Goal: Check status: Check status

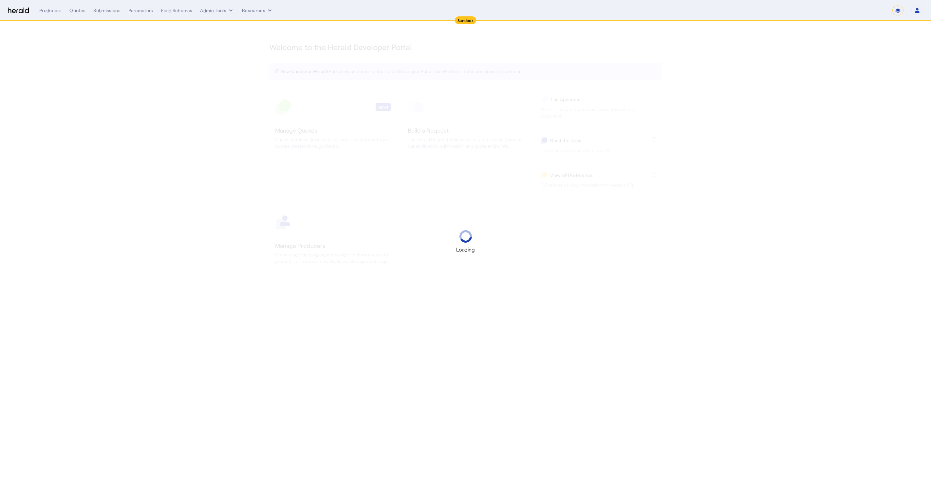
select select "*******"
select select "pfm_2v8p_herald_api"
click at [851, 14] on select "1Fort Acrisure Acturis Affinity Advisors Affinity Risk Agentero AmWins Anzen Ao…" at bounding box center [840, 11] width 90 height 10
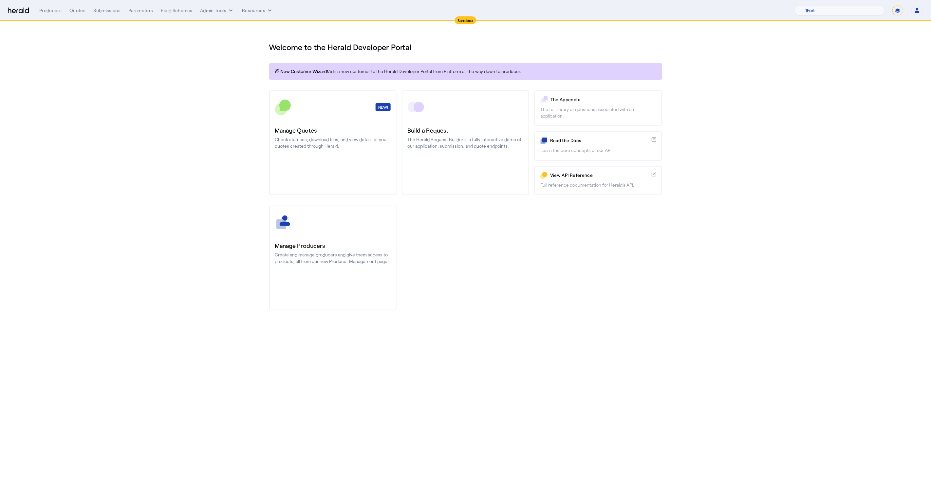
click at [896, 11] on select "**********" at bounding box center [897, 11] width 11 height 10
select select "**********"
click at [892, 6] on select "**********" at bounding box center [897, 11] width 11 height 10
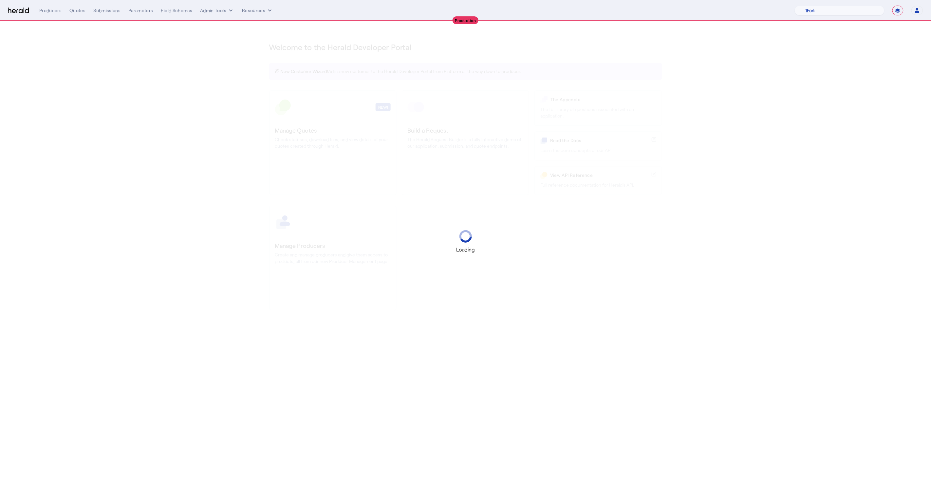
click at [837, 86] on div "Loading" at bounding box center [465, 241] width 931 height 483
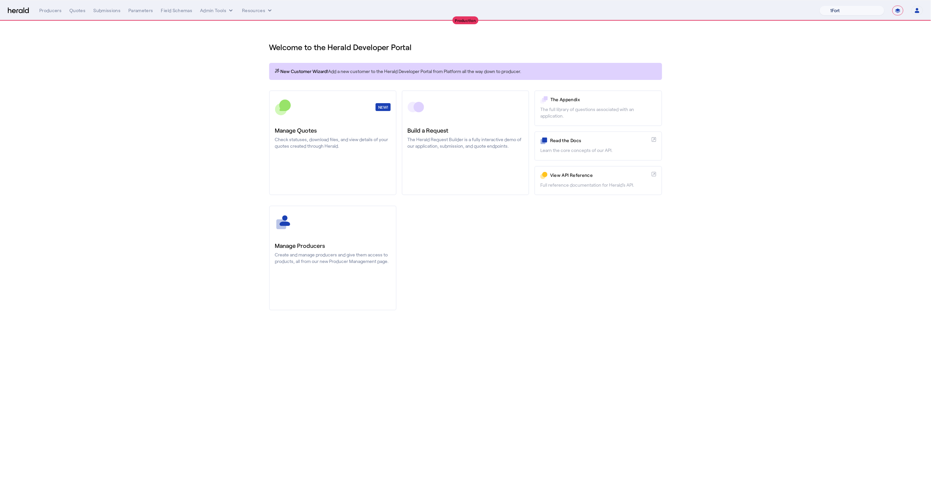
click at [839, 13] on select "1Fort Affinity Risk Billy BindHQ Bunker CRC Campus Coverage Citadel Fifthwall F…" at bounding box center [851, 11] width 65 height 10
select select "pfm_h3db_crc"
click at [819, 6] on select "1Fort Affinity Risk Billy BindHQ Bunker CRC Campus Coverage Citadel Fifthwall F…" at bounding box center [851, 11] width 65 height 10
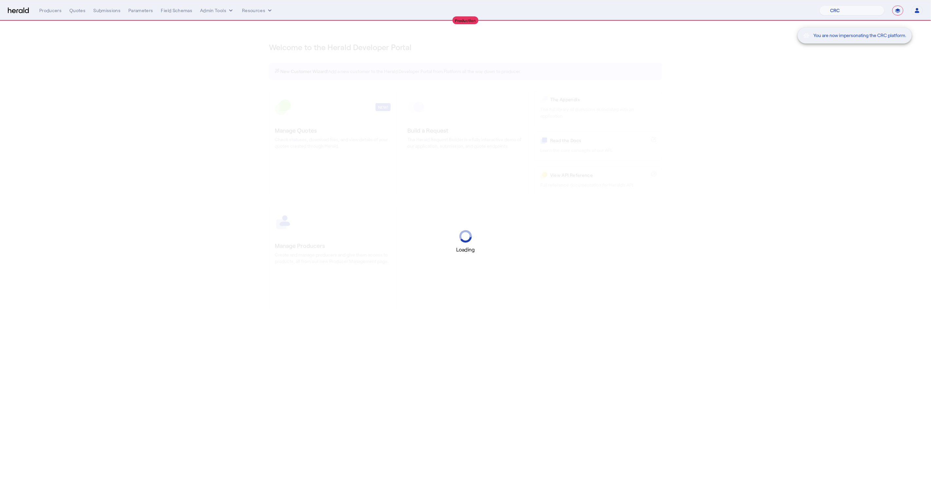
click at [75, 12] on div "You are now impersonating the CRC platform." at bounding box center [465, 241] width 931 height 483
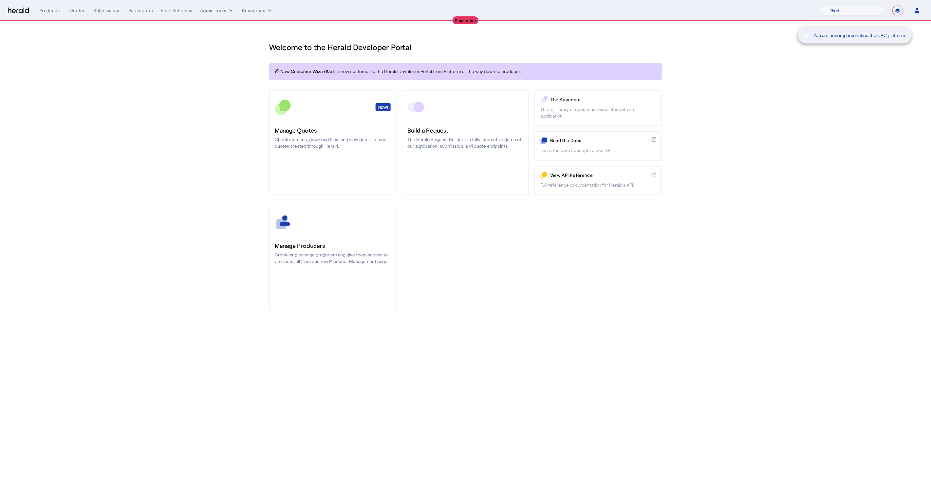
click at [73, 12] on div "You are now impersonating the CRC platform." at bounding box center [465, 241] width 931 height 483
click at [75, 9] on div "You are now impersonating the CRC platform." at bounding box center [465, 241] width 931 height 483
click at [75, 11] on div "You are now impersonating the CRC platform." at bounding box center [465, 241] width 931 height 483
click at [75, 14] on div "You are now impersonating the CRC platform." at bounding box center [465, 241] width 931 height 483
click at [75, 11] on div "Quotes" at bounding box center [77, 10] width 16 height 7
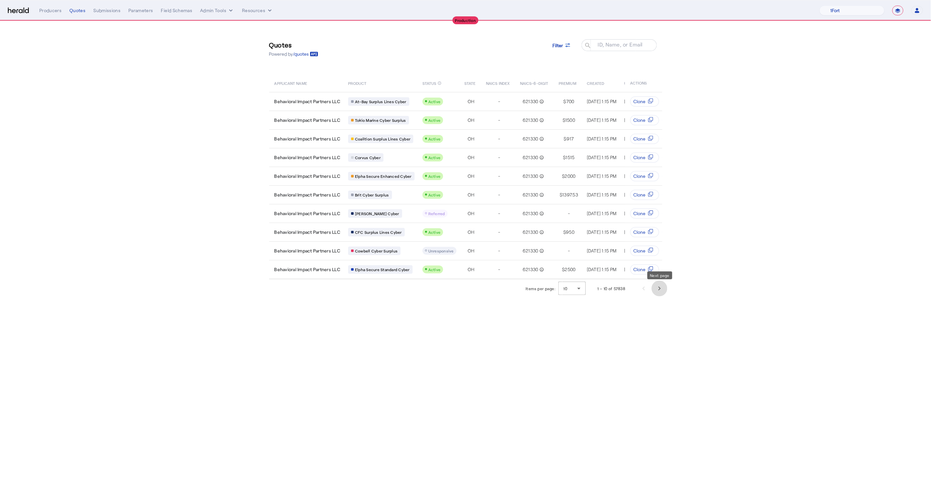
click at [660, 291] on span "Next page" at bounding box center [659, 289] width 16 height 16
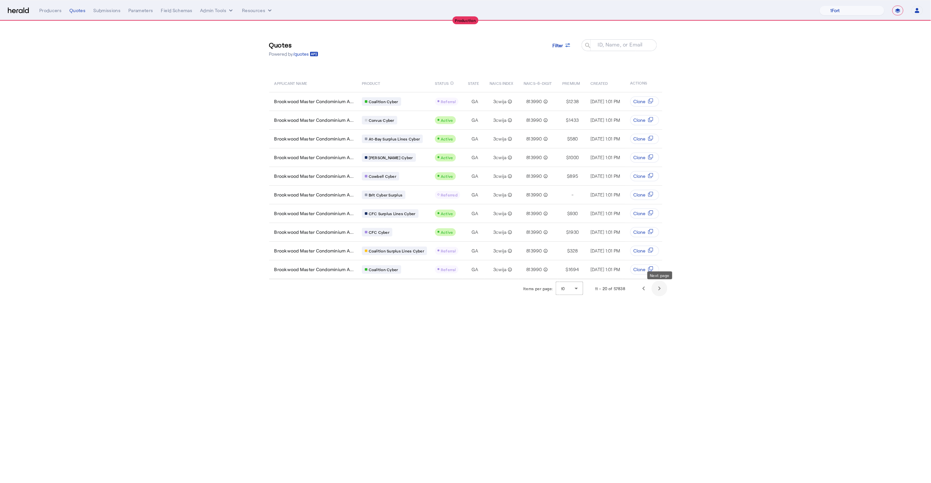
click at [660, 291] on span "Next page" at bounding box center [659, 289] width 16 height 16
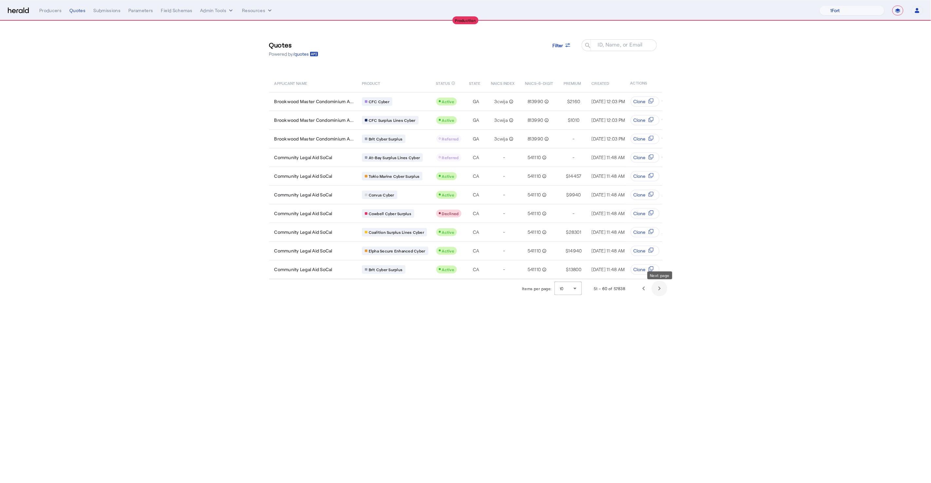
click at [660, 291] on span "Next page" at bounding box center [659, 289] width 16 height 16
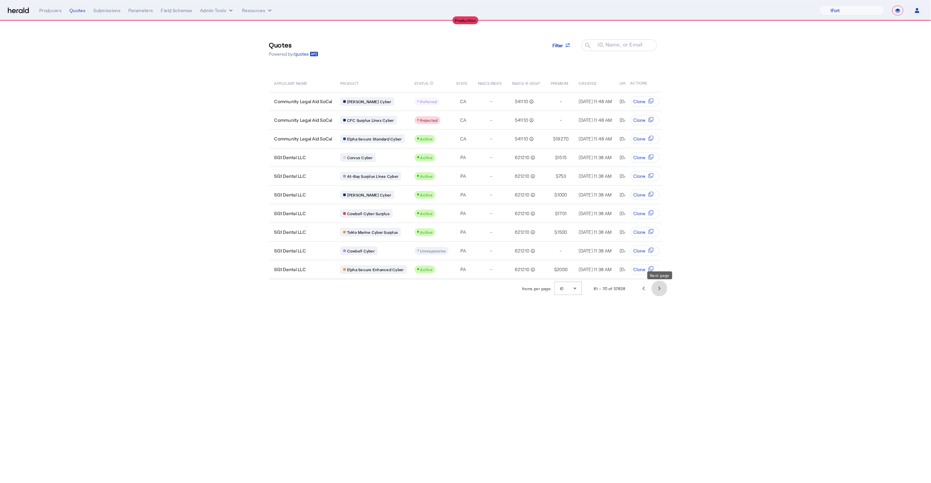
click at [660, 291] on span "Next page" at bounding box center [659, 289] width 16 height 16
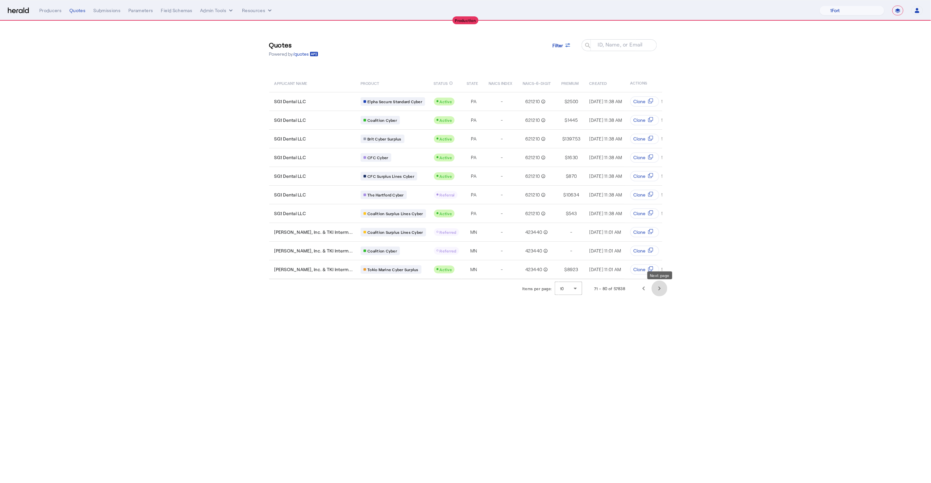
click at [659, 287] on span "Next page" at bounding box center [659, 289] width 16 height 16
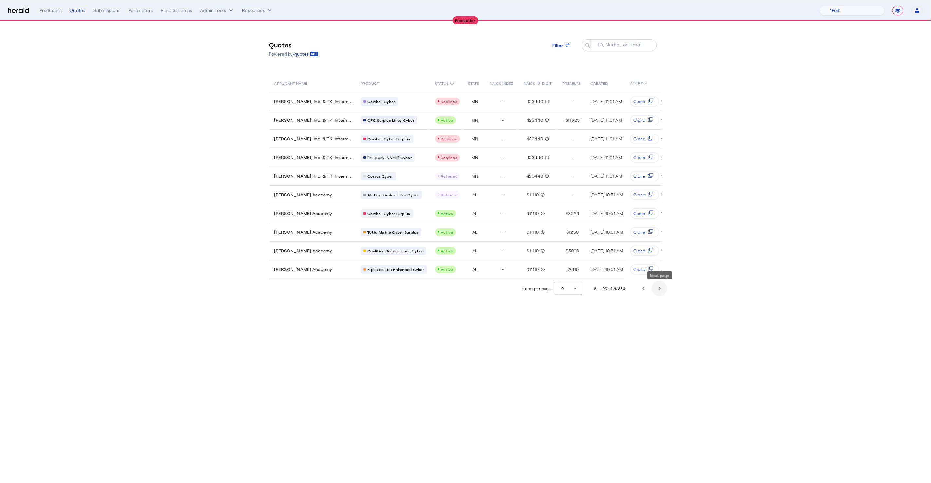
click at [659, 288] on span "Next page" at bounding box center [659, 289] width 16 height 16
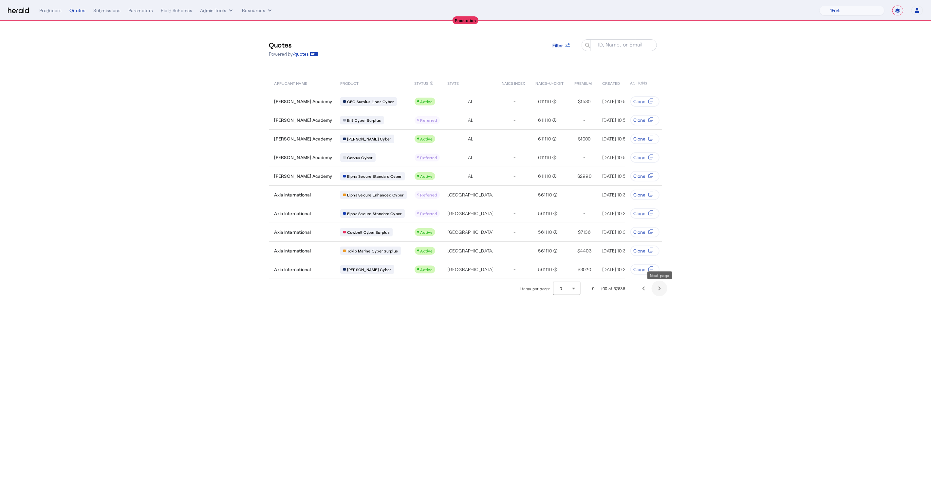
click at [659, 288] on span "Next page" at bounding box center [659, 289] width 16 height 16
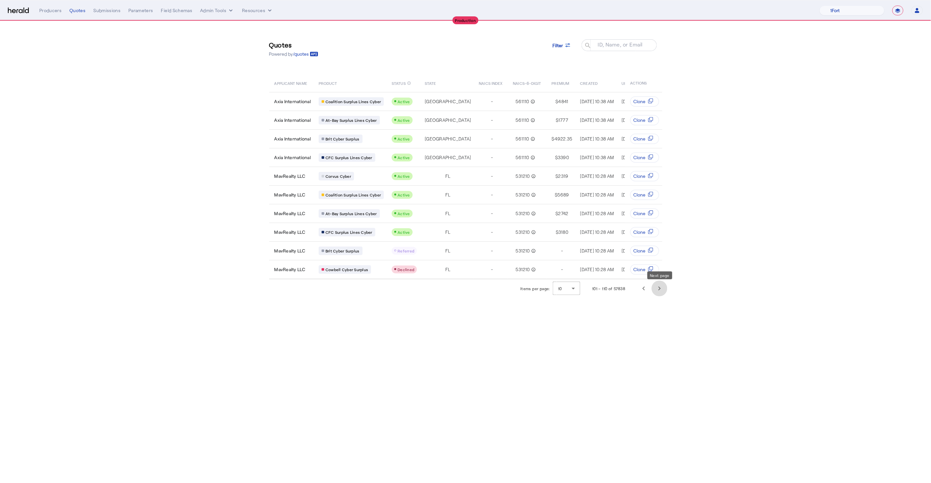
click at [659, 288] on span "Next page" at bounding box center [659, 289] width 16 height 16
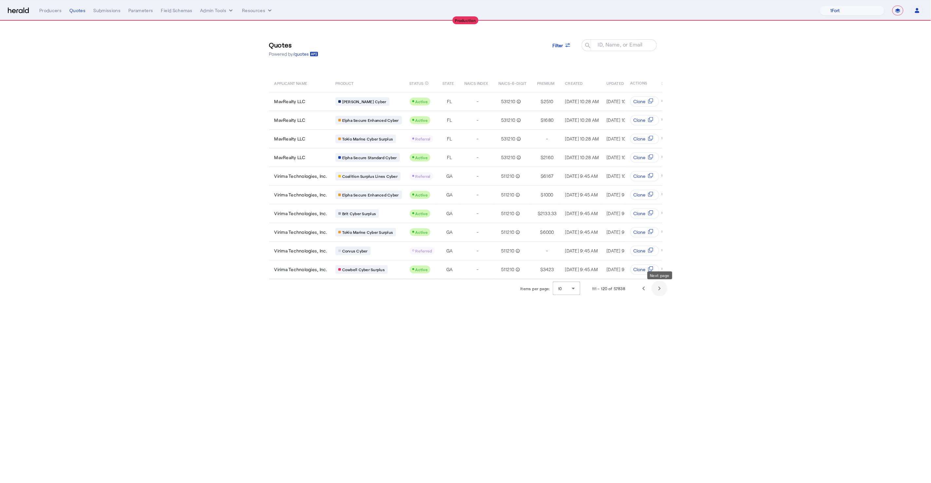
click at [659, 288] on span "Next page" at bounding box center [659, 289] width 16 height 16
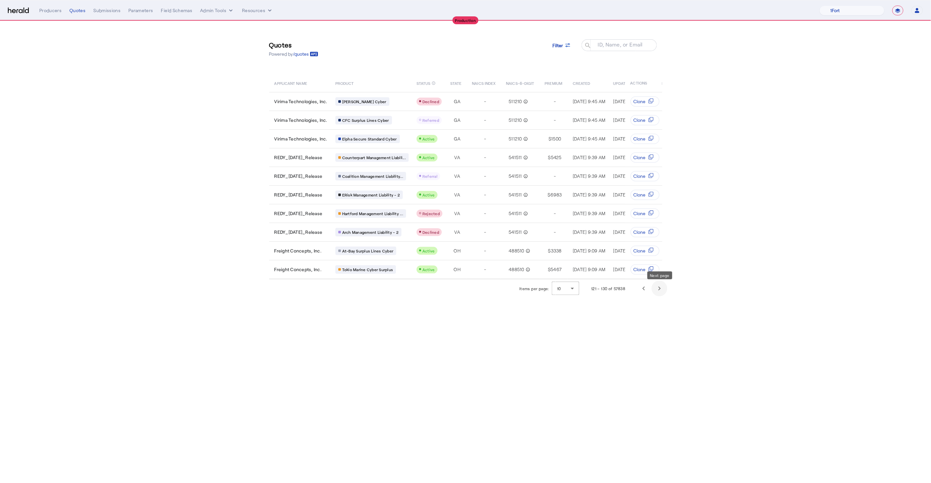
click at [664, 291] on span "Next page" at bounding box center [659, 289] width 16 height 16
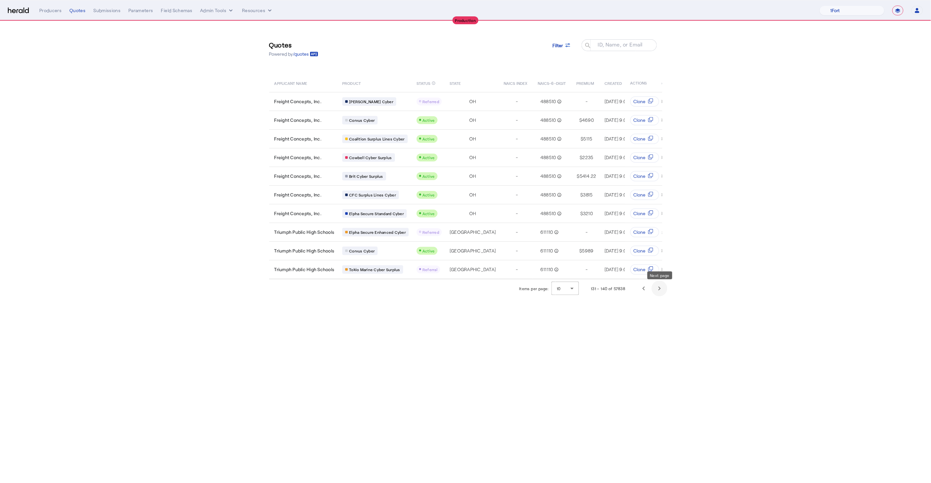
click at [664, 291] on span "Next page" at bounding box center [659, 289] width 16 height 16
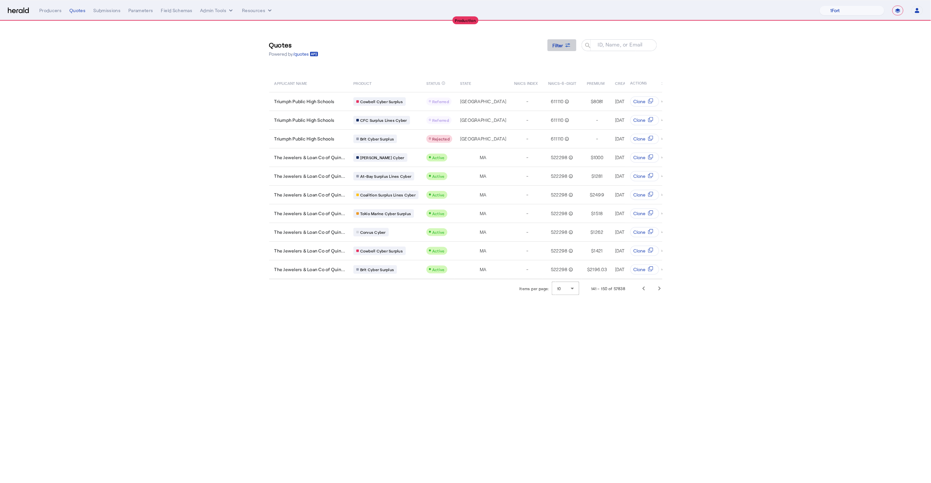
click at [553, 49] on span at bounding box center [561, 45] width 29 height 16
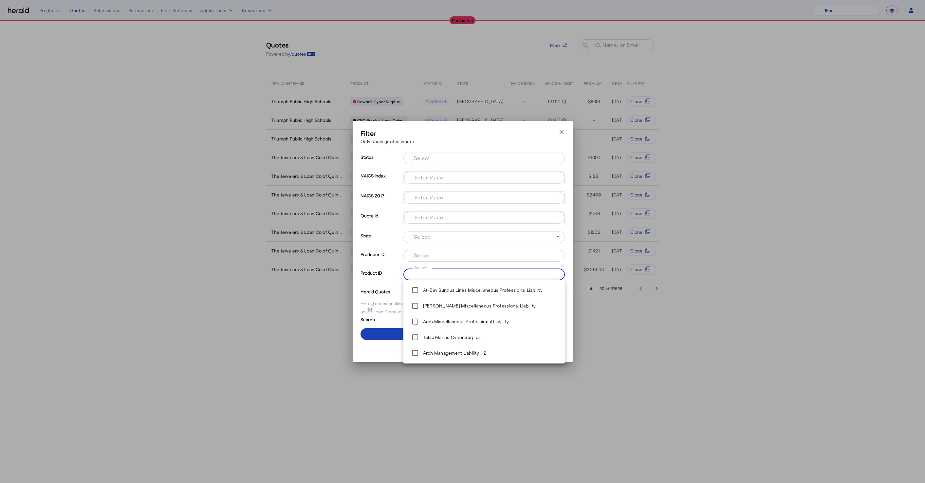
click at [431, 274] on input "Select" at bounding box center [483, 274] width 148 height 8
type input "****"
click at [379, 328] on span at bounding box center [462, 334] width 204 height 16
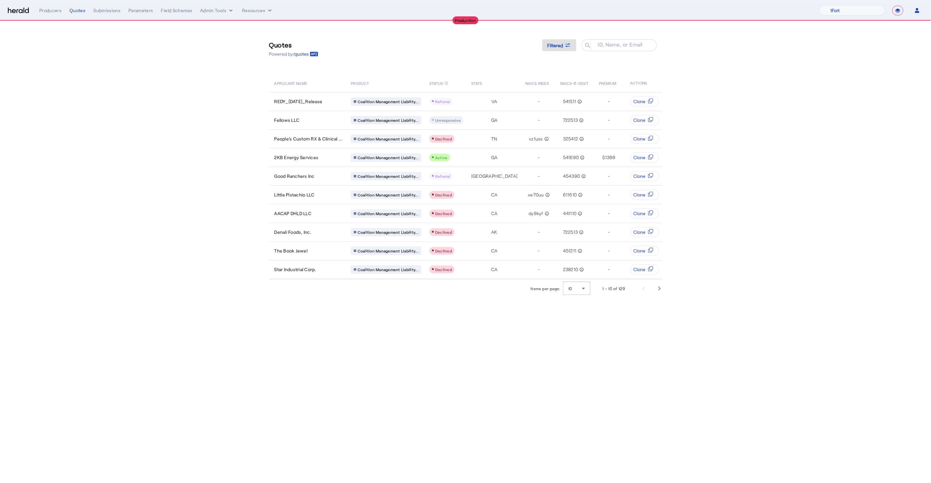
click at [388, 407] on body "**********" at bounding box center [465, 241] width 931 height 483
click at [314, 119] on div "Fellows LLC" at bounding box center [308, 120] width 68 height 7
click at [840, 6] on select "1Fort Affinity Risk Billy BindHQ Bunker CRC Campus Coverage Citadel Fifthwall F…" at bounding box center [851, 11] width 65 height 10
select select "pfm_lx2v_founder_shield"
click at [819, 6] on select "1Fort Affinity Risk Billy BindHQ Bunker CRC Campus Coverage Citadel Fifthwall F…" at bounding box center [851, 11] width 65 height 10
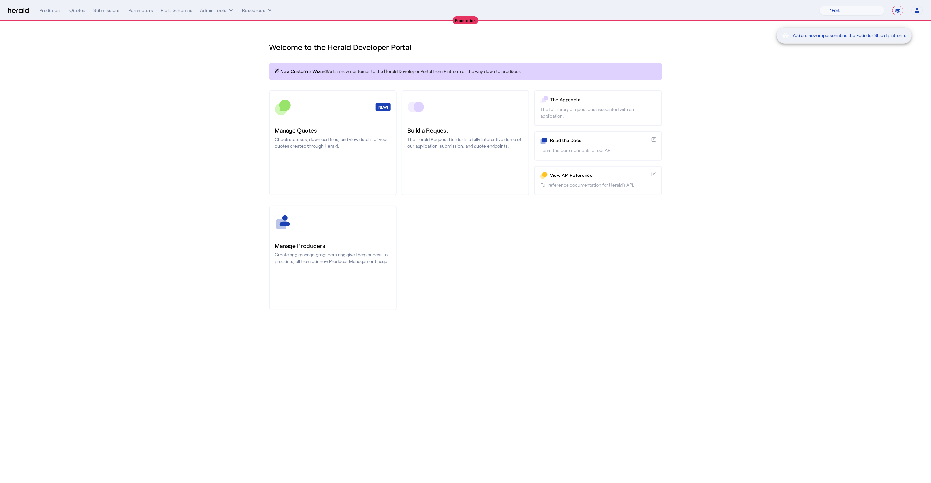
click at [328, 163] on div "You are now impersonating the Founder Shield platform." at bounding box center [465, 241] width 931 height 483
click at [297, 138] on div "You are now impersonating the Founder Shield platform." at bounding box center [465, 241] width 931 height 483
click at [300, 138] on div "You are now impersonating the Founder Shield platform." at bounding box center [465, 241] width 931 height 483
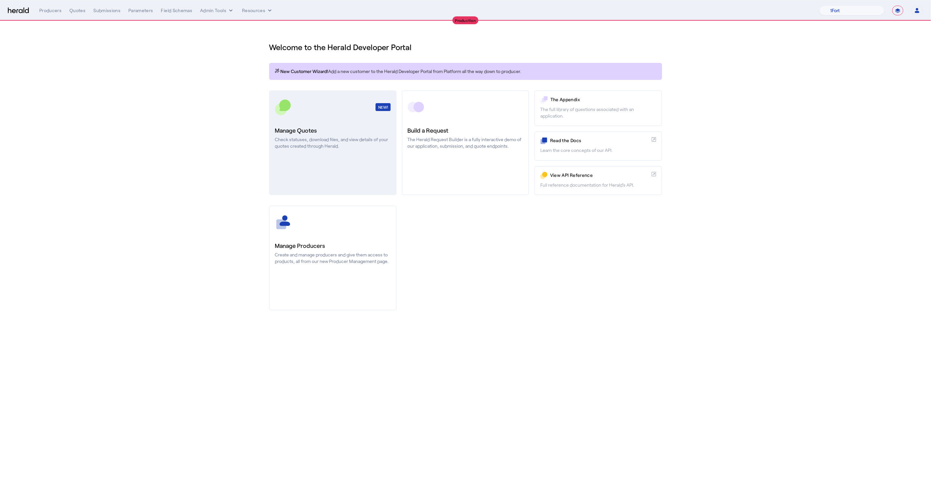
click at [346, 147] on p "Check statuses, download files, and view details of your quotes created through…" at bounding box center [333, 142] width 116 height 13
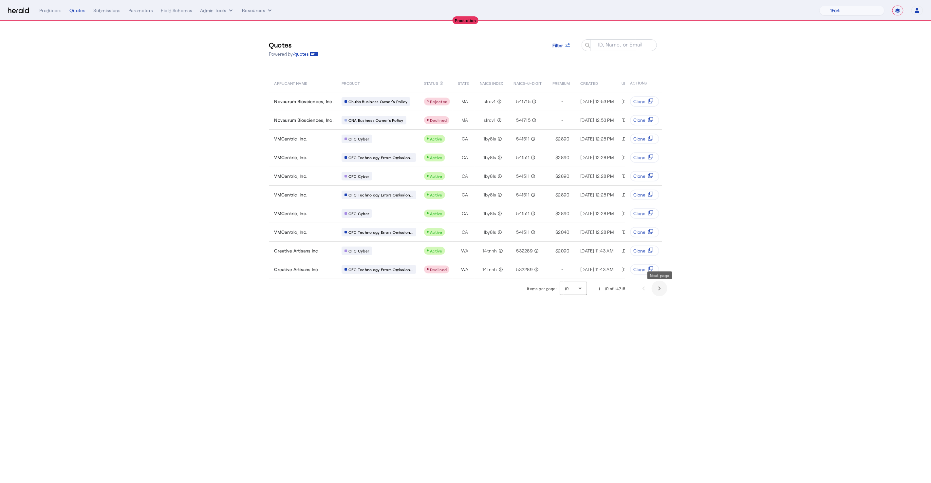
click at [664, 288] on span "Next page" at bounding box center [659, 289] width 16 height 16
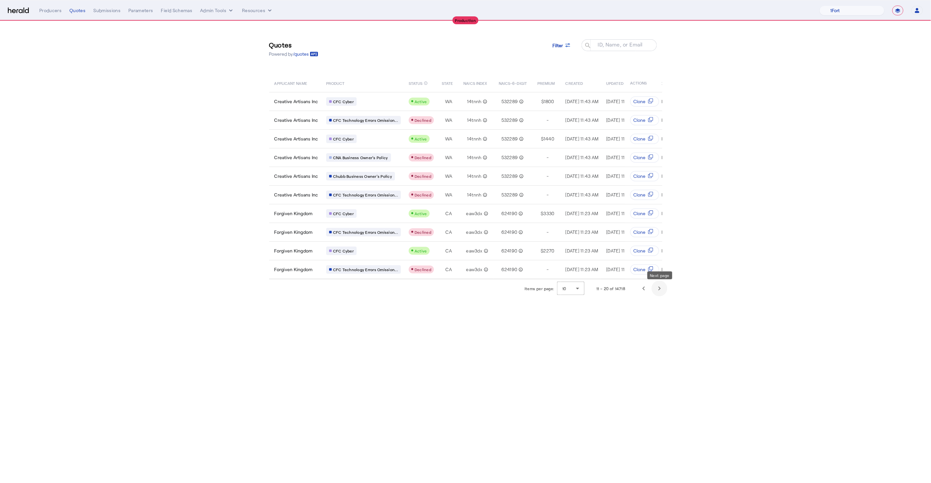
click at [664, 289] on span "Next page" at bounding box center [659, 289] width 16 height 16
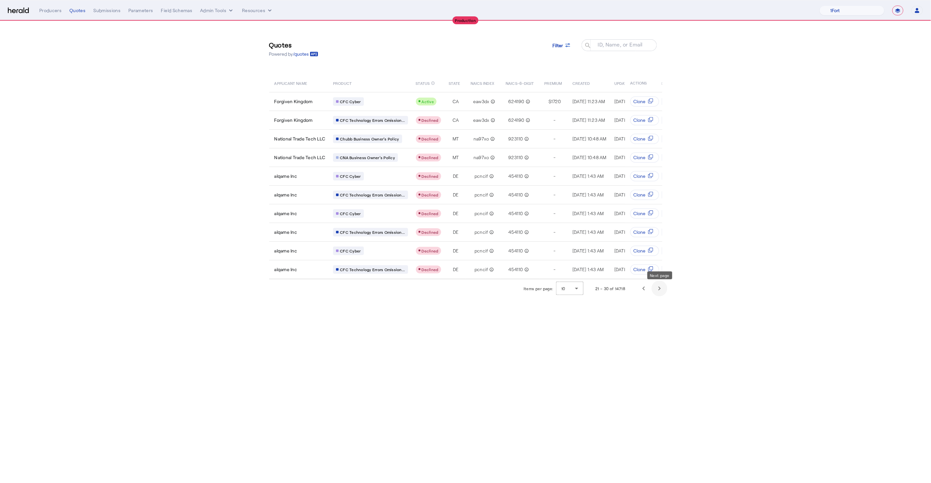
click at [664, 289] on span "Next page" at bounding box center [659, 289] width 16 height 16
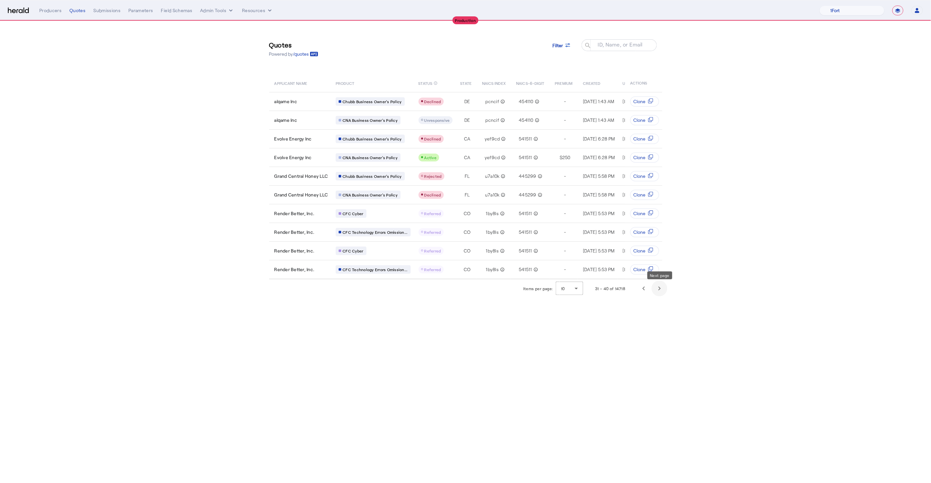
click at [664, 289] on span "Next page" at bounding box center [659, 289] width 16 height 16
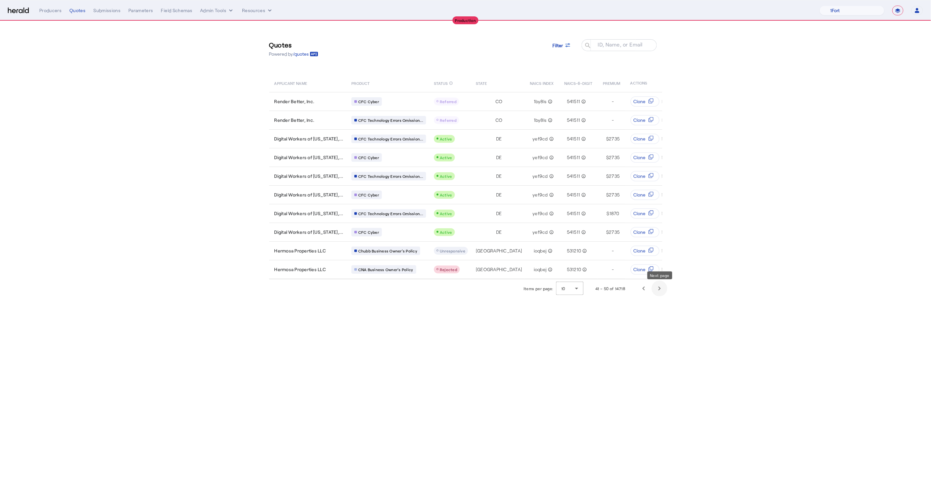
click at [664, 289] on span "Next page" at bounding box center [659, 289] width 16 height 16
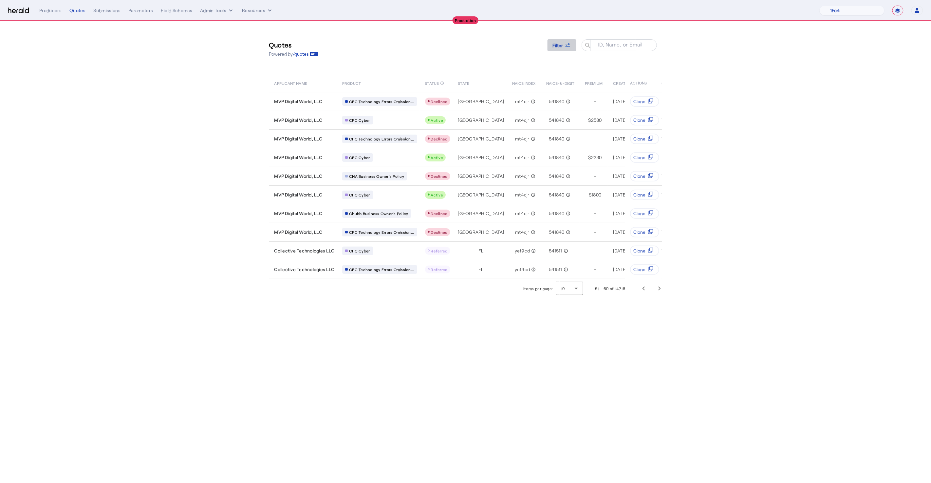
click at [562, 46] on span "Filter" at bounding box center [558, 45] width 10 height 7
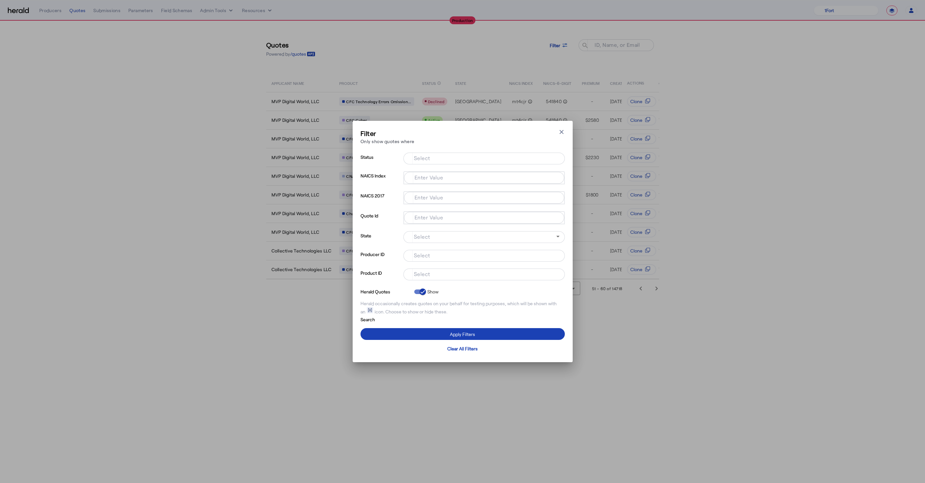
click at [468, 275] on input "Select" at bounding box center [483, 274] width 148 height 8
type input "******"
click at [390, 332] on span at bounding box center [462, 334] width 204 height 16
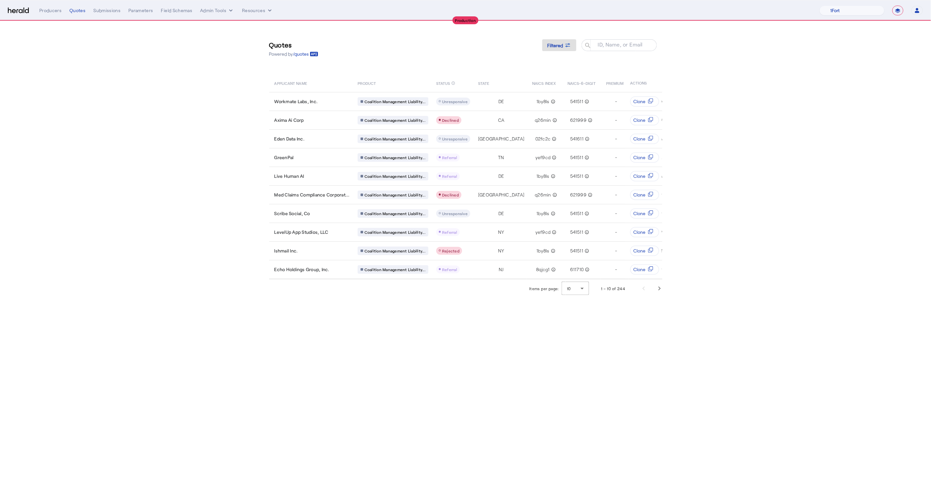
click at [419, 364] on body "**********" at bounding box center [465, 241] width 931 height 483
click at [325, 96] on td "Workmate Labs, Inc." at bounding box center [310, 101] width 83 height 19
click at [848, 4] on nav "**********" at bounding box center [465, 10] width 931 height 20
click at [846, 11] on select "1Fort Affinity Risk Billy BindHQ Bunker CRC Campus Coverage Citadel Fifthwall F…" at bounding box center [851, 11] width 65 height 10
select select "pfm_md8s_semsee"
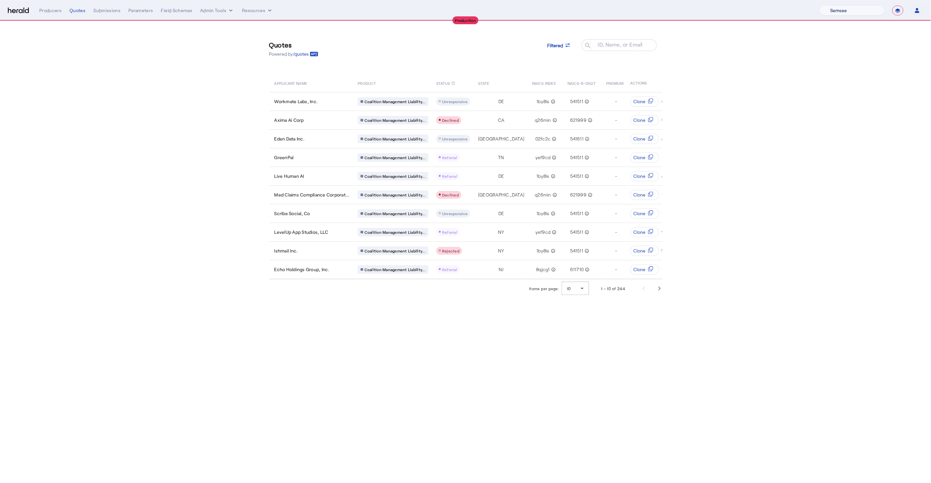
click at [819, 6] on select "1Fort Affinity Risk Billy BindHQ Bunker CRC Campus Coverage Citadel Fifthwall F…" at bounding box center [851, 11] width 65 height 10
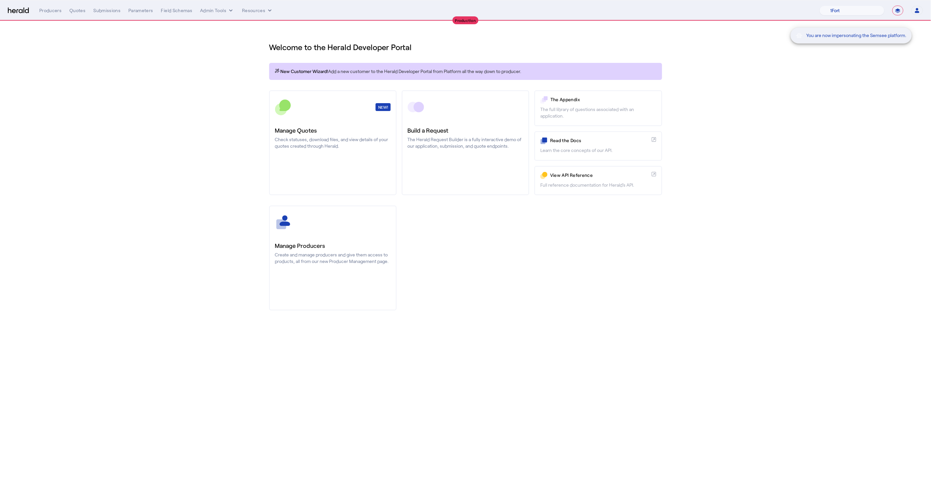
click at [822, 143] on div "You are now impersonating the Semsee platform." at bounding box center [465, 241] width 931 height 483
click at [304, 134] on div "You are now impersonating the Semsee platform." at bounding box center [465, 241] width 931 height 483
click at [321, 140] on div "You are now impersonating the Semsee platform." at bounding box center [465, 241] width 931 height 483
click at [324, 142] on div "You are now impersonating the Semsee platform." at bounding box center [465, 241] width 931 height 483
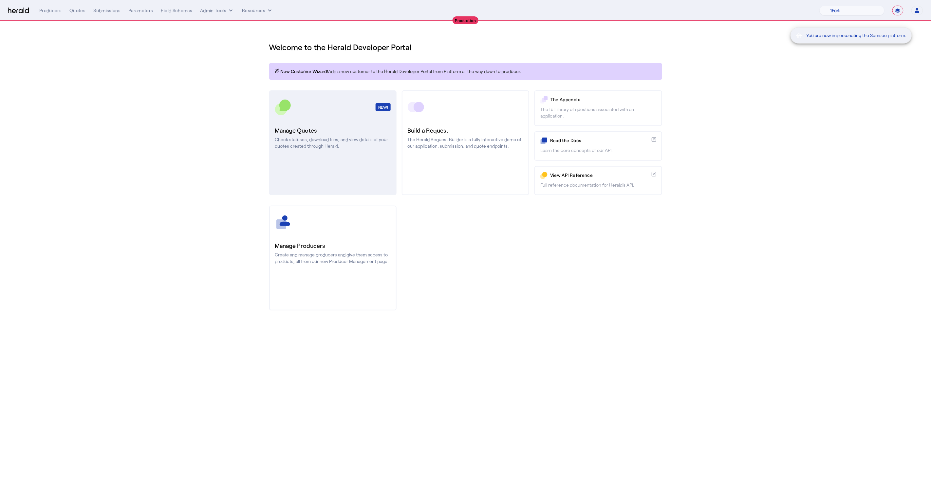
click at [332, 147] on p "Check statuses, download files, and view details of your quotes created through…" at bounding box center [333, 142] width 116 height 13
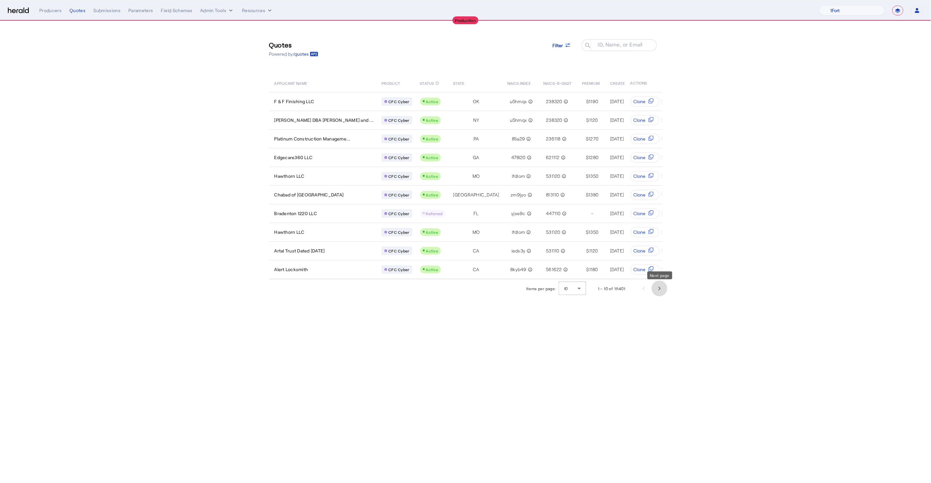
click at [661, 294] on span "Next page" at bounding box center [659, 289] width 16 height 16
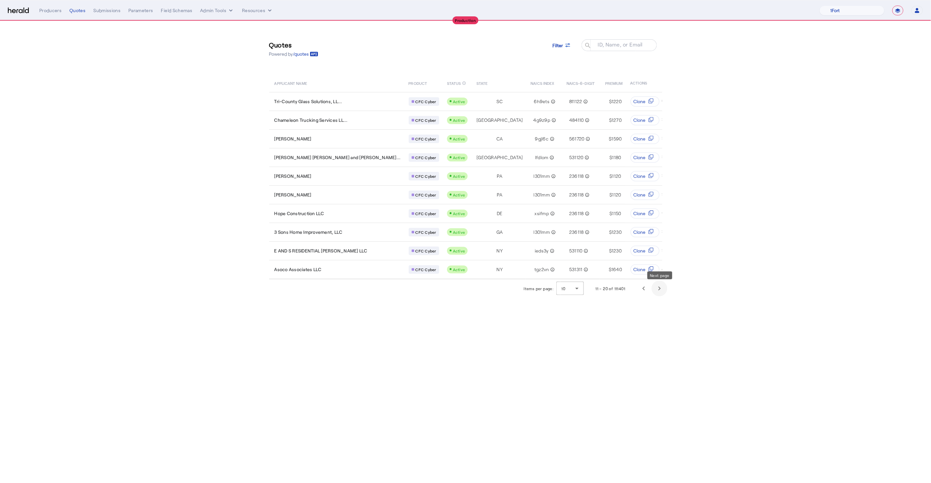
click at [661, 293] on span "Next page" at bounding box center [659, 289] width 16 height 16
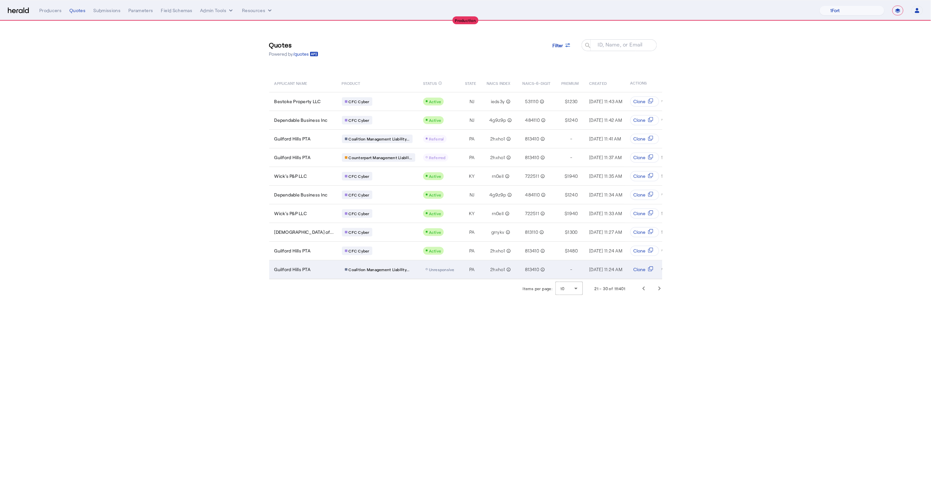
click at [303, 272] on td "Guilford Hills PTA" at bounding box center [302, 269] width 67 height 19
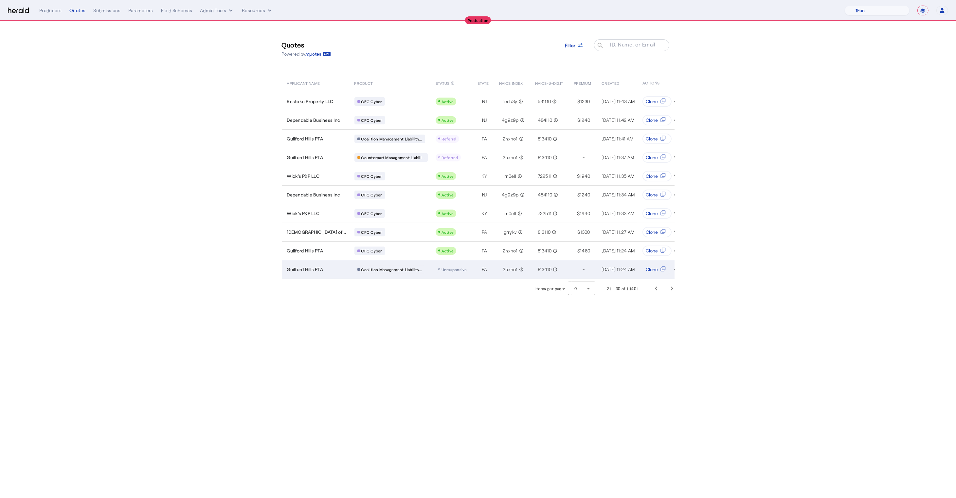
click at [345, 266] on div "Guilford Hills PTA" at bounding box center [317, 269] width 60 height 7
click at [211, 9] on button "Admin Tools" at bounding box center [217, 10] width 34 height 7
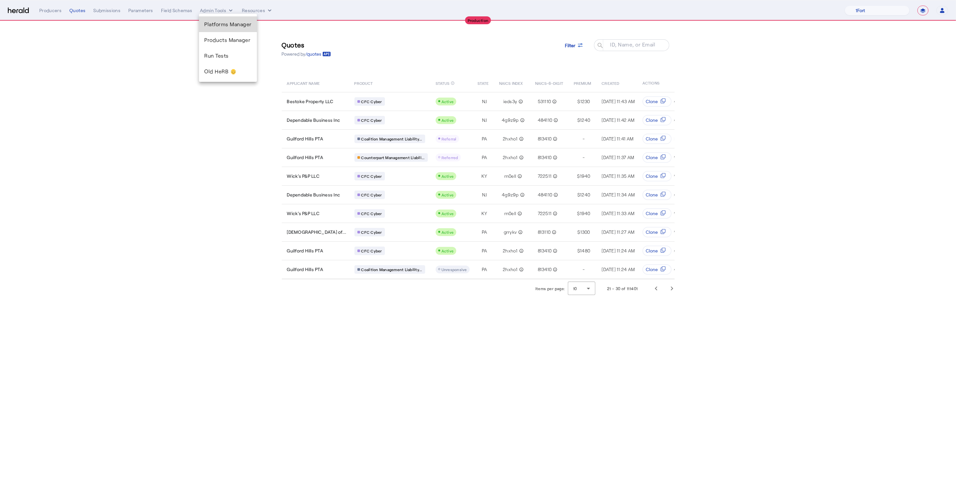
click at [231, 29] on div "Platforms Manager" at bounding box center [228, 24] width 58 height 16
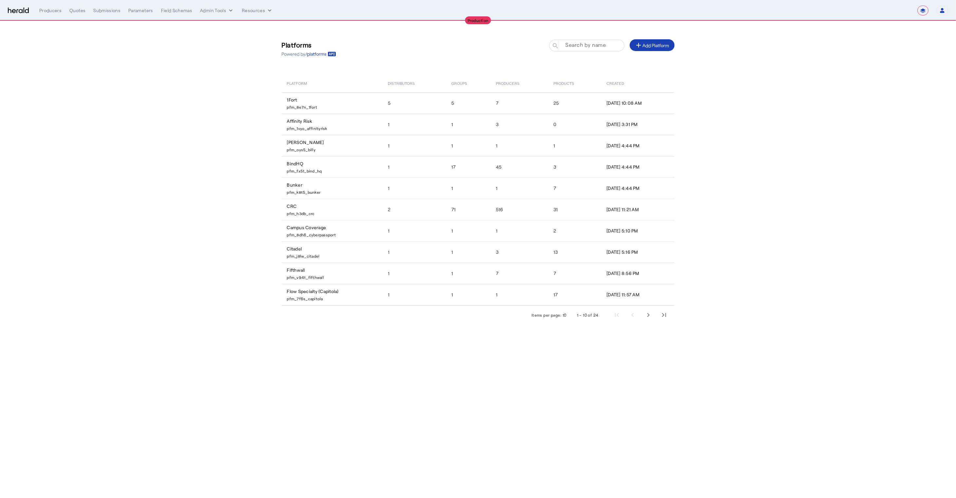
click at [570, 43] on mat-label "Search by name" at bounding box center [585, 45] width 41 height 6
click at [570, 43] on input "Search by name" at bounding box center [589, 45] width 59 height 8
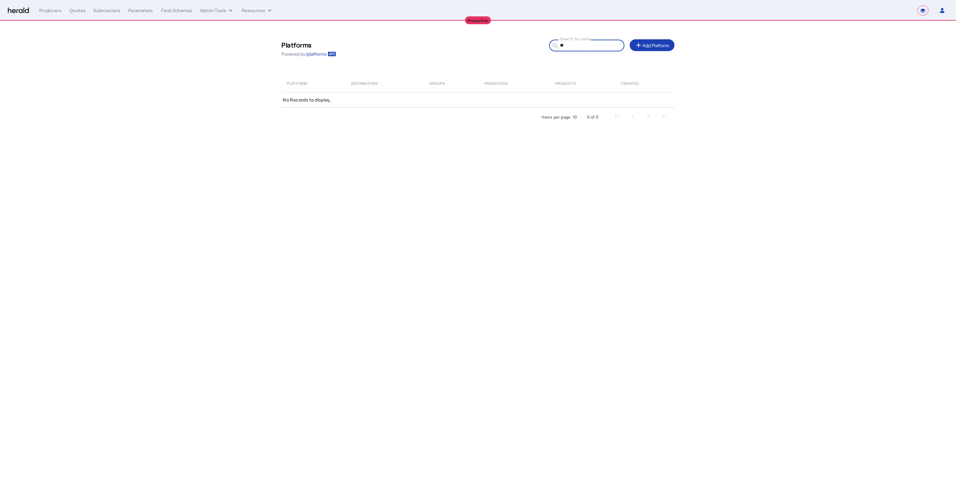
type input "*"
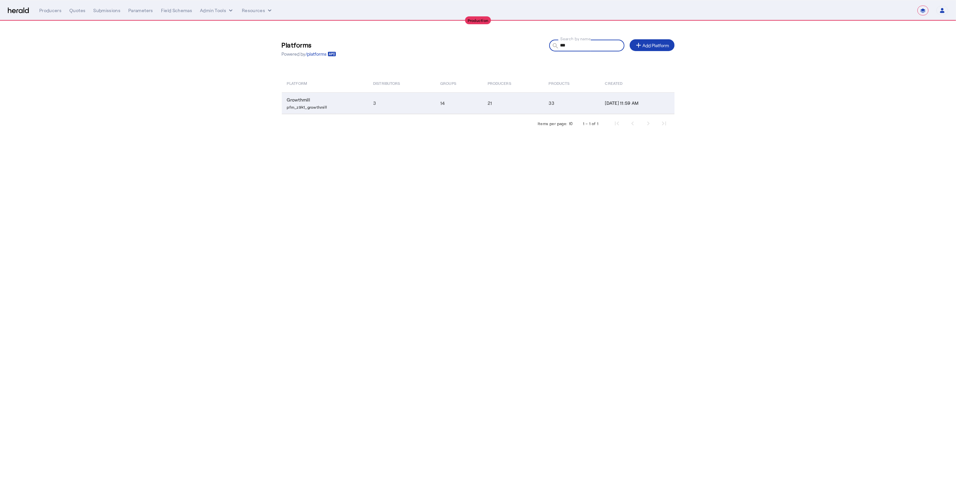
type input "***"
click at [374, 101] on td "3" at bounding box center [401, 103] width 67 height 22
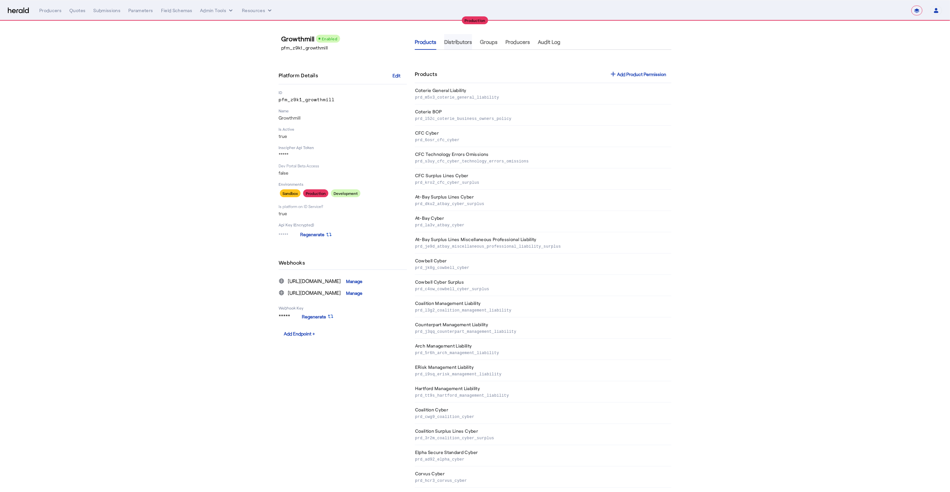
click at [467, 41] on span "Distributors" at bounding box center [458, 41] width 28 height 5
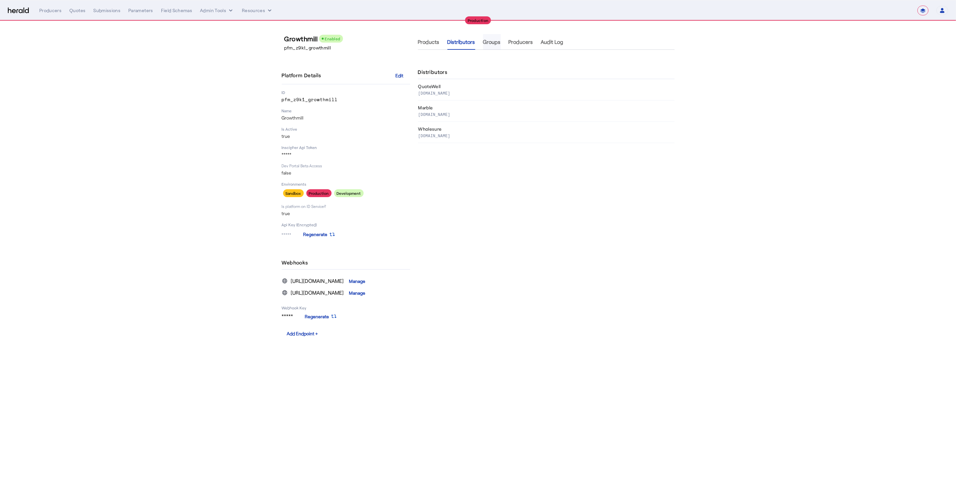
click at [498, 46] on span "Groups" at bounding box center [492, 42] width 18 height 16
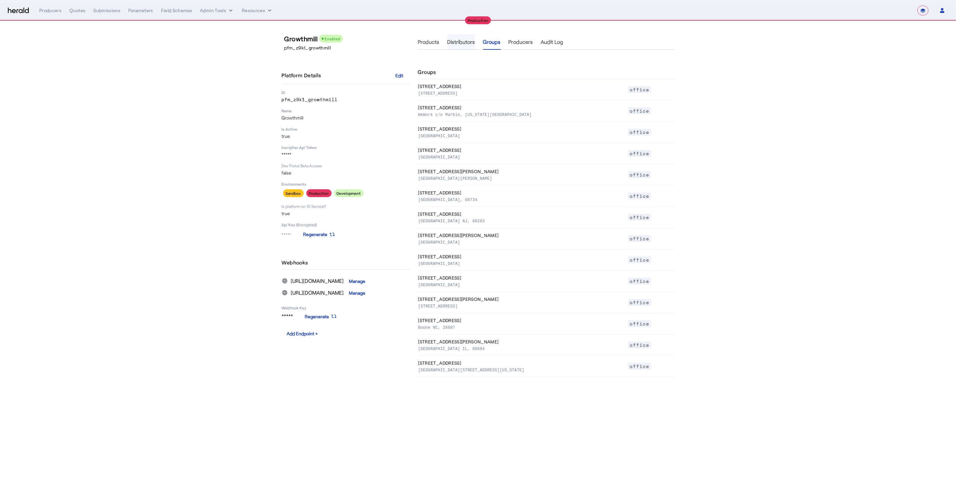
click at [464, 45] on span "Distributors" at bounding box center [462, 42] width 28 height 16
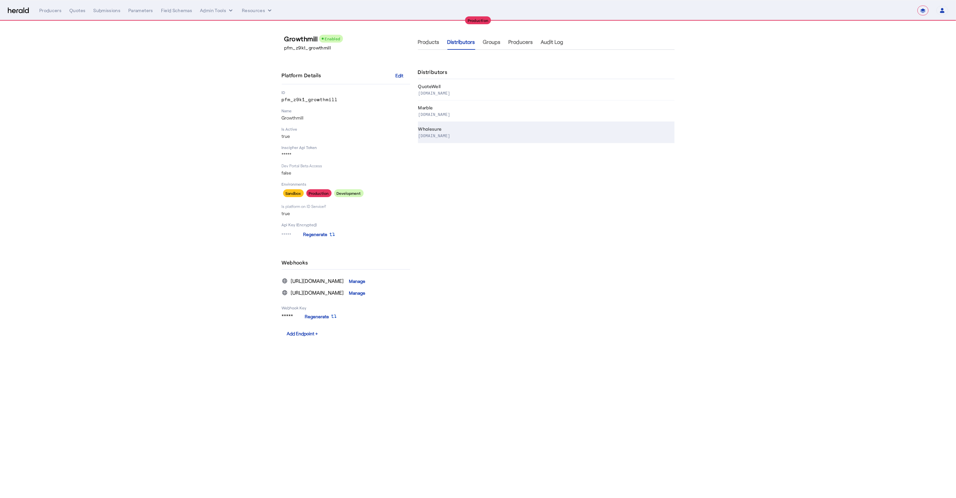
click at [467, 131] on th "Wholesure wholesure.com" at bounding box center [546, 132] width 257 height 21
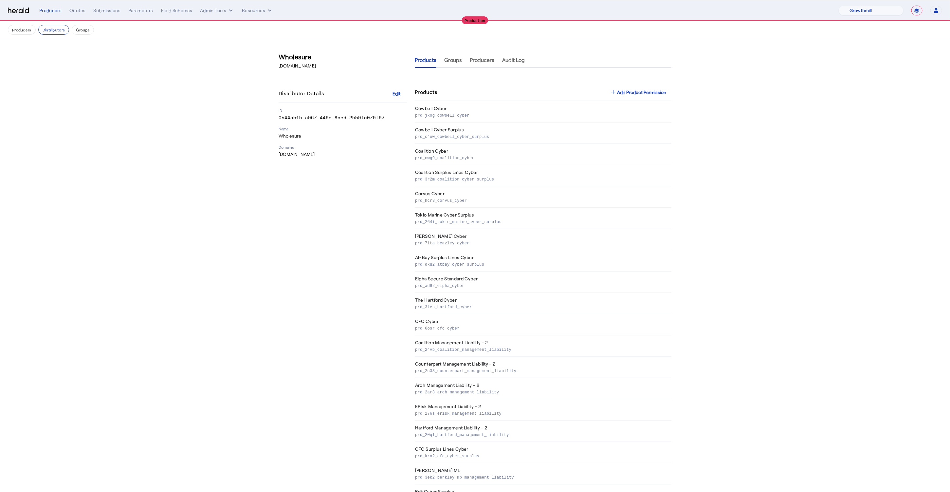
click at [331, 118] on p "0544ab1b-c967-449e-8bed-2b59fa079f93" at bounding box center [343, 117] width 128 height 7
click at [330, 118] on p "0544ab1b-c967-449e-8bed-2b59fa079f93" at bounding box center [343, 117] width 128 height 7
copy p "0544ab1b-c967-449e-8bed-2b59fa079f93"
click at [328, 133] on p "Wholesure" at bounding box center [343, 136] width 128 height 7
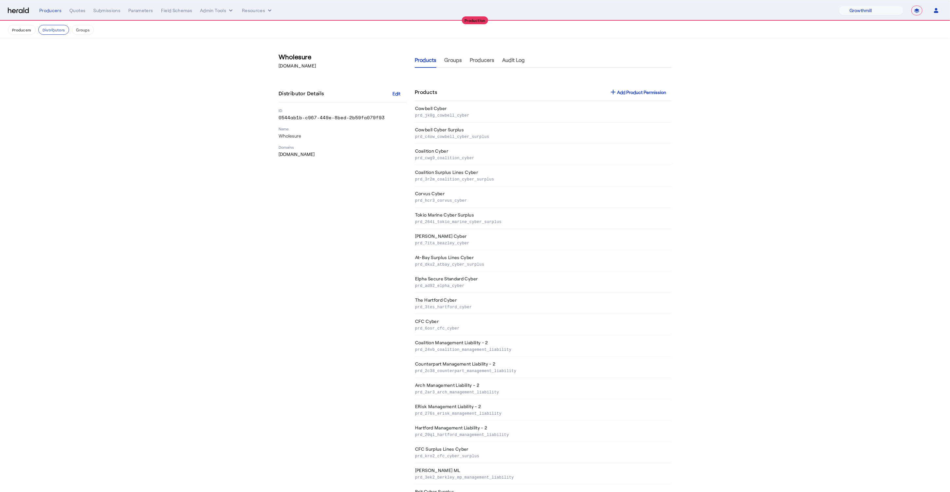
click at [327, 116] on p "0544ab1b-c967-449e-8bed-2b59fa079f93" at bounding box center [343, 117] width 128 height 7
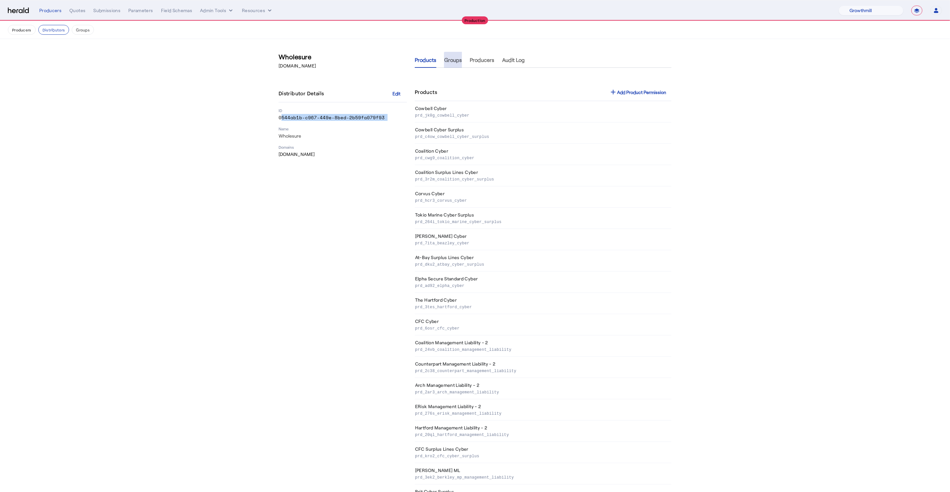
click at [462, 62] on span "Groups" at bounding box center [453, 59] width 18 height 5
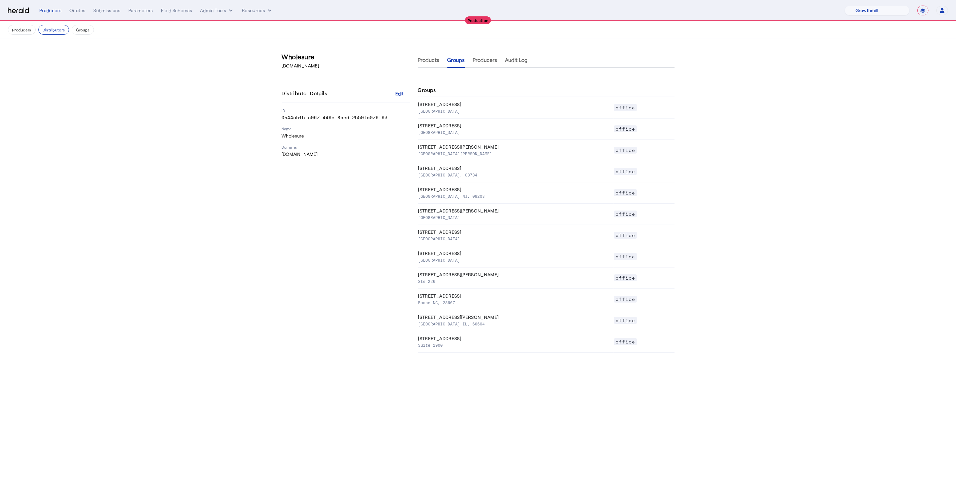
click at [724, 222] on section "Wholesure wholesure.com Distributor Details Edit ID 0544ab1b-c967-449e-8bed-2b5…" at bounding box center [478, 202] width 956 height 327
click at [726, 220] on section "Wholesure wholesure.com Distributor Details Edit ID 0544ab1b-c967-449e-8bed-2b5…" at bounding box center [478, 202] width 956 height 327
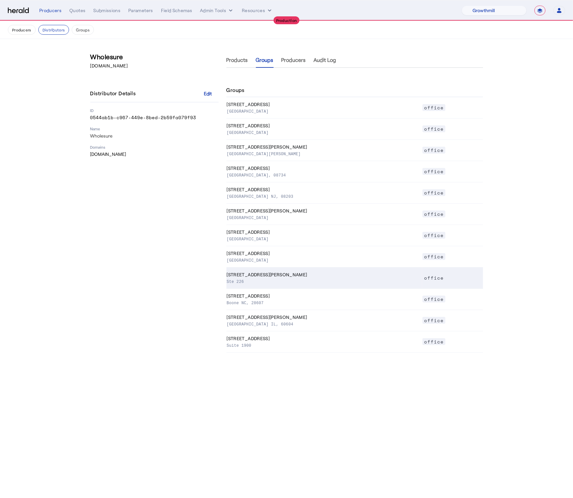
click at [247, 284] on p "Ste 226" at bounding box center [323, 281] width 193 height 7
click at [243, 283] on p "Ste 226" at bounding box center [323, 281] width 193 height 7
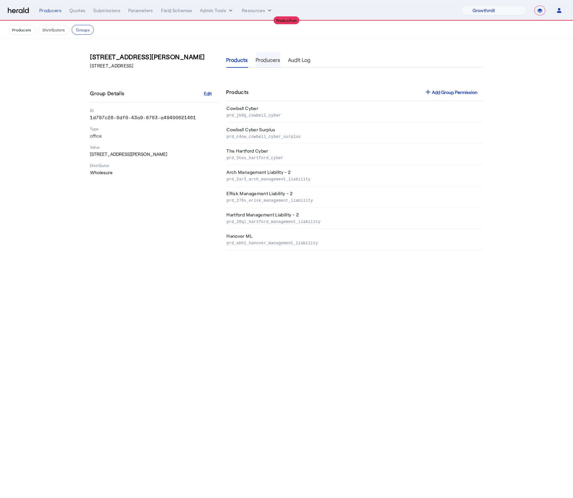
click at [266, 64] on span "Producers" at bounding box center [268, 60] width 25 height 16
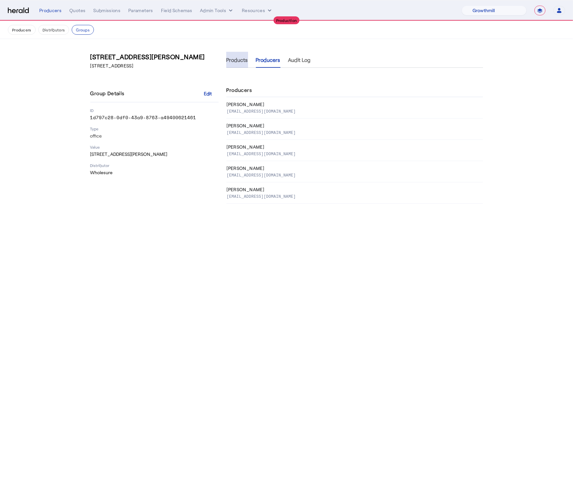
click at [238, 60] on span "Products" at bounding box center [238, 59] width 22 height 5
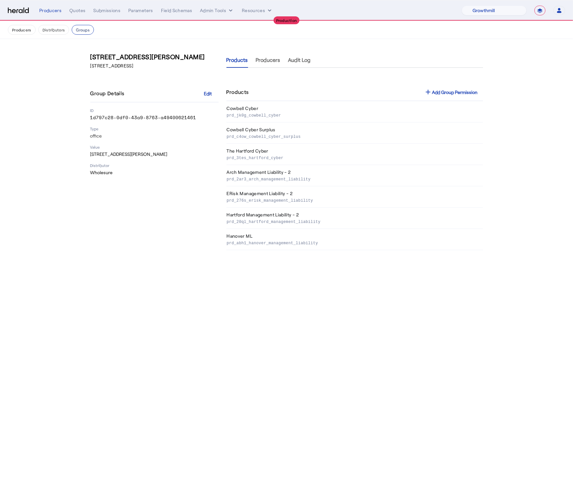
click at [91, 30] on button "Groups" at bounding box center [83, 30] width 22 height 10
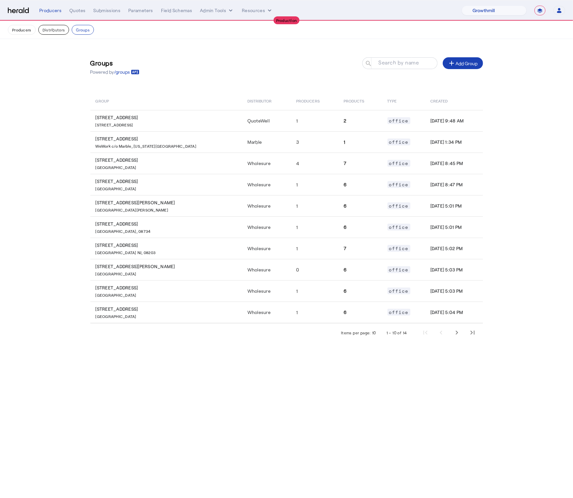
click at [43, 29] on button "Distributors" at bounding box center [53, 30] width 31 height 10
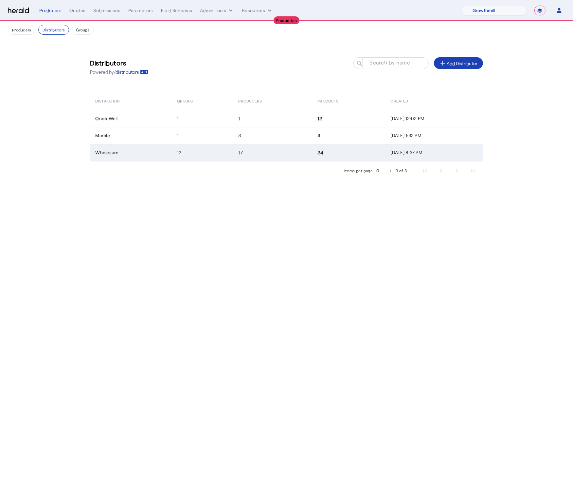
click at [124, 154] on td "Wholesure" at bounding box center [131, 152] width 82 height 17
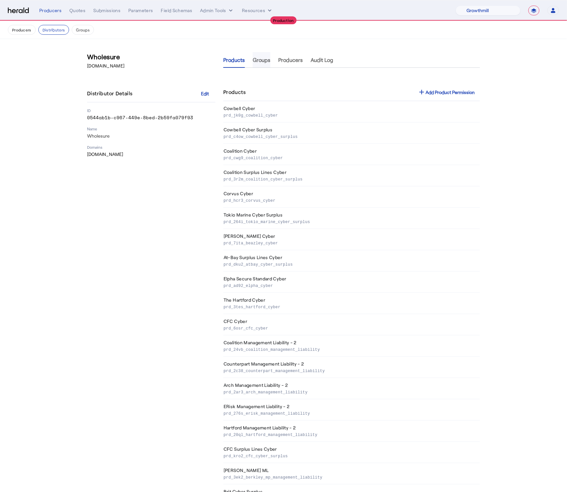
click at [260, 63] on span "Groups" at bounding box center [262, 59] width 18 height 5
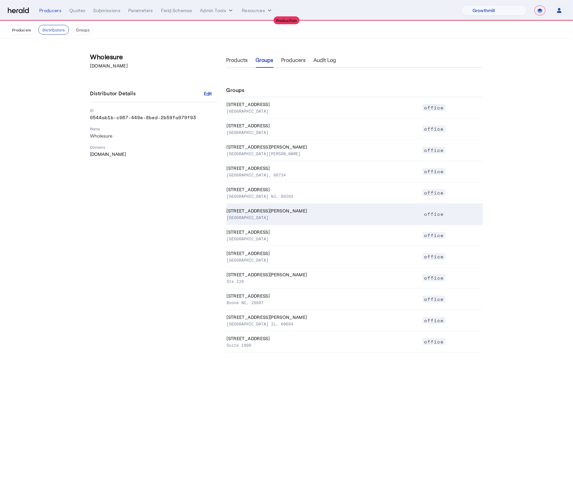
click at [301, 219] on p "Tampa FL, 33602" at bounding box center [323, 217] width 193 height 7
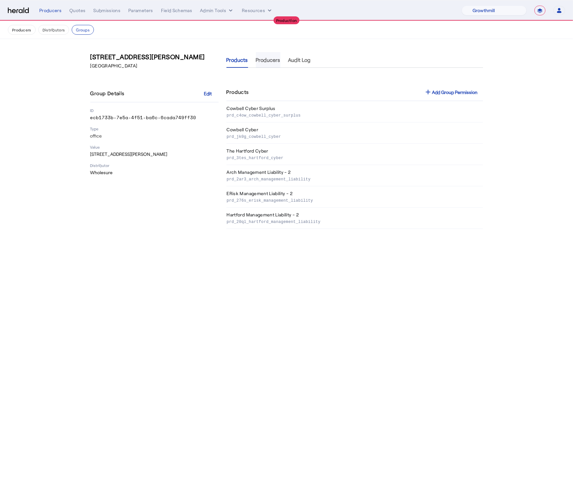
click at [263, 60] on span "Producers" at bounding box center [268, 59] width 25 height 5
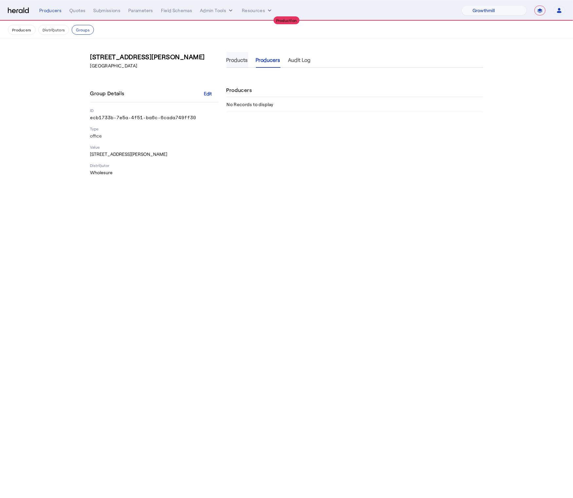
click at [231, 60] on span "Products" at bounding box center [238, 59] width 22 height 5
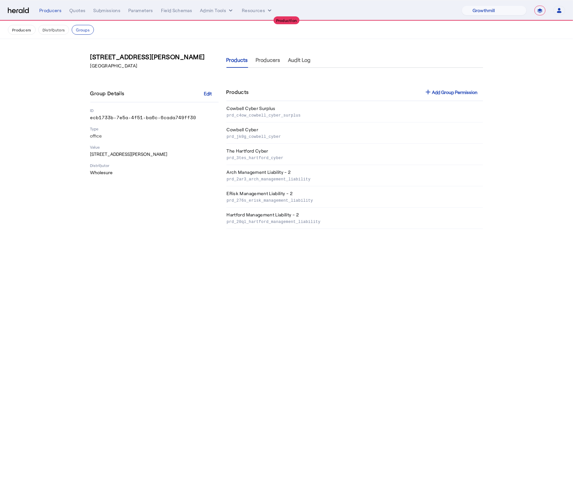
click at [385, 340] on body "**********" at bounding box center [286, 249] width 573 height 498
click at [266, 62] on span "Producers" at bounding box center [268, 59] width 25 height 5
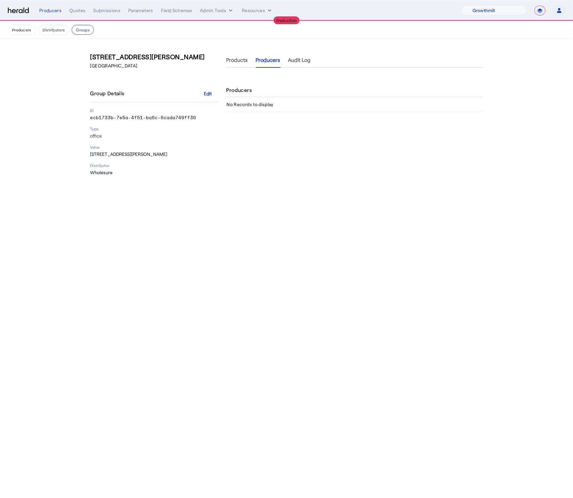
click at [288, 261] on body "**********" at bounding box center [286, 249] width 573 height 498
click at [81, 29] on button "Groups" at bounding box center [83, 30] width 22 height 10
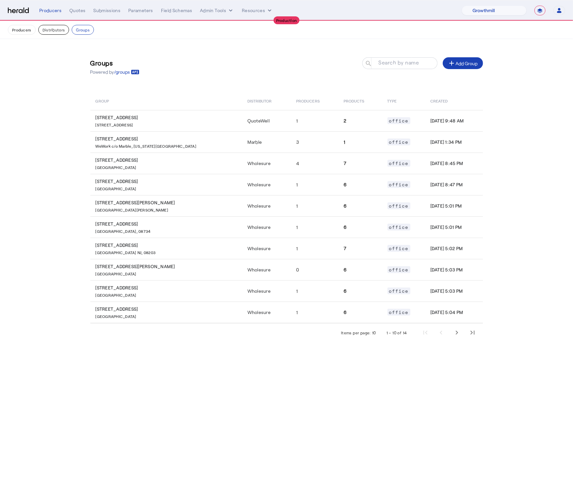
click at [49, 29] on button "Distributors" at bounding box center [53, 30] width 31 height 10
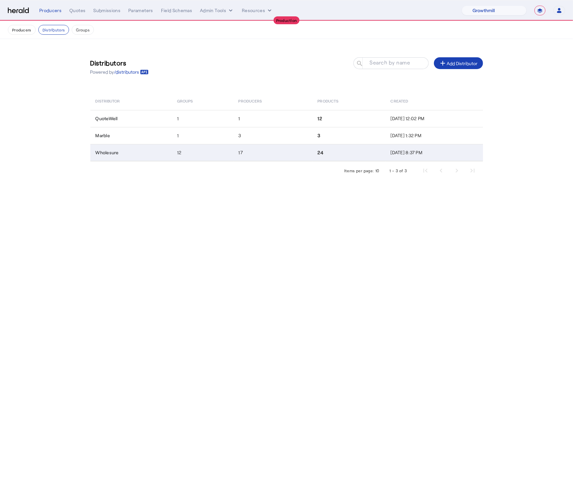
click at [124, 159] on td "Wholesure" at bounding box center [131, 152] width 82 height 17
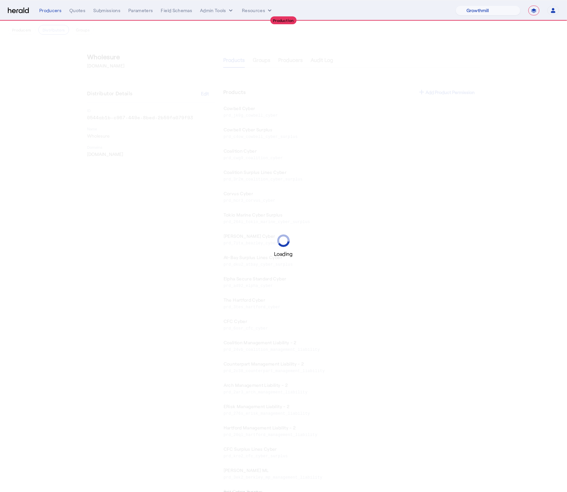
click at [261, 63] on div "Loading" at bounding box center [283, 246] width 567 height 492
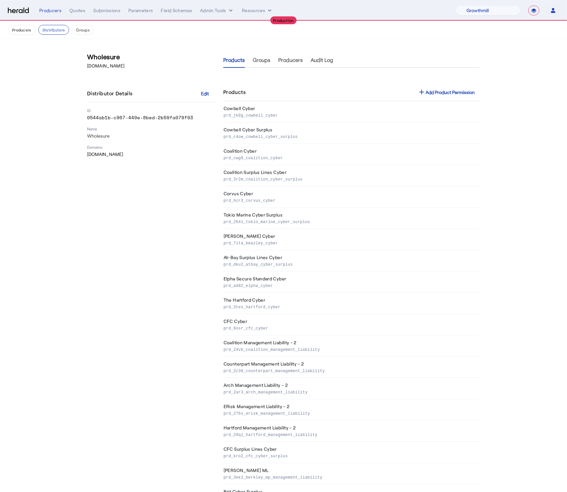
click at [261, 63] on span "Groups" at bounding box center [262, 59] width 18 height 5
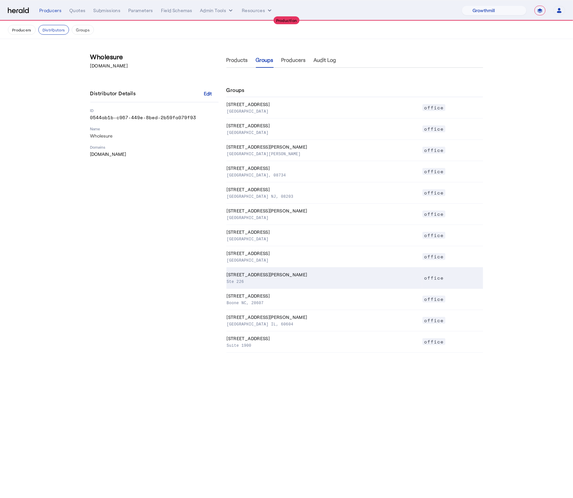
click at [300, 276] on td "1120 E. Kennedy Blvd Ste 226" at bounding box center [325, 277] width 196 height 21
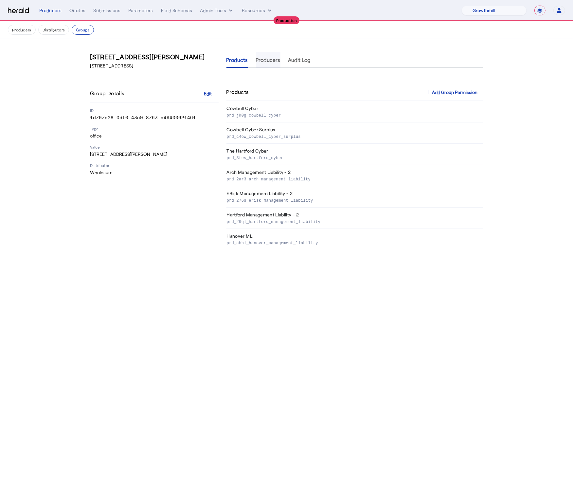
click at [270, 57] on span "Producers" at bounding box center [268, 59] width 25 height 5
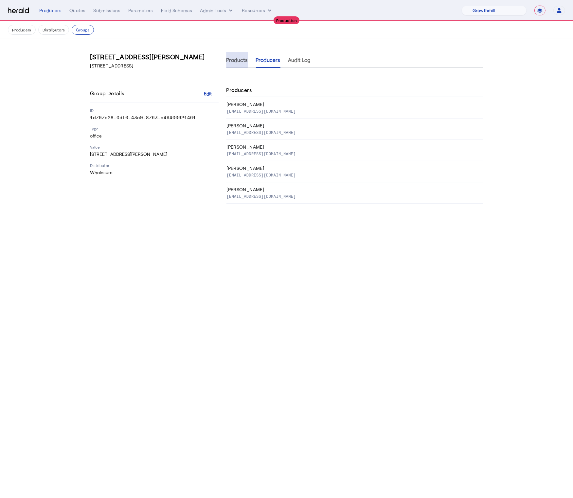
click at [230, 58] on span "Products" at bounding box center [238, 59] width 22 height 5
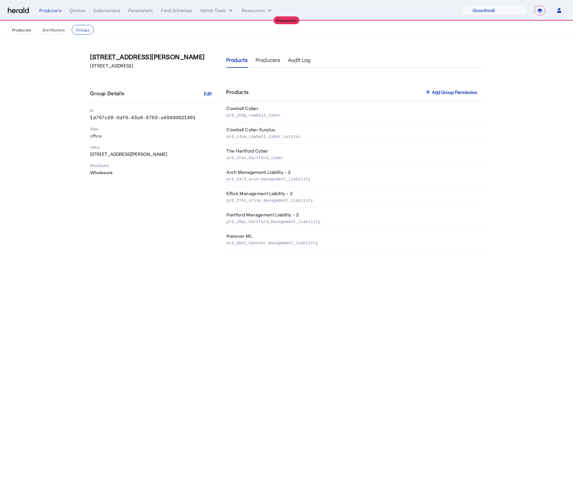
click at [255, 57] on ul "Products Producers Audit Log" at bounding box center [269, 60] width 84 height 16
click at [258, 59] on span "Producers" at bounding box center [268, 59] width 25 height 5
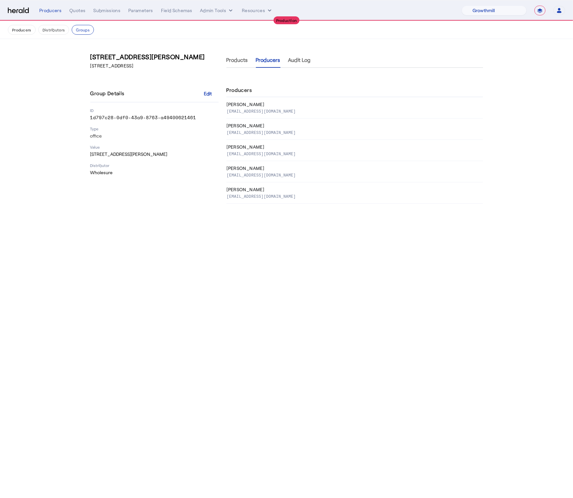
click at [352, 253] on body "**********" at bounding box center [286, 249] width 573 height 498
click at [56, 32] on button "Distributors" at bounding box center [53, 30] width 31 height 10
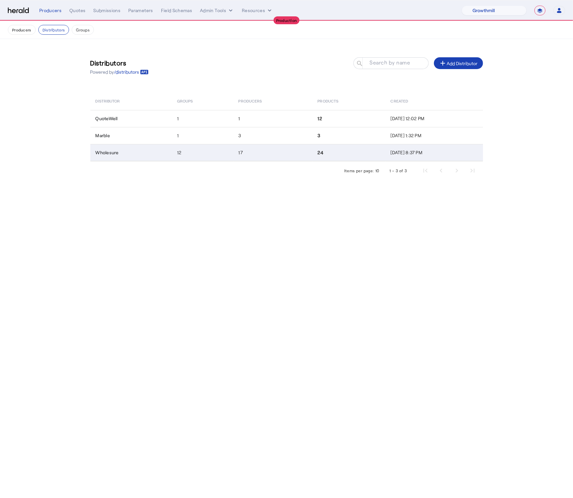
click at [162, 154] on td "Wholesure" at bounding box center [131, 152] width 82 height 17
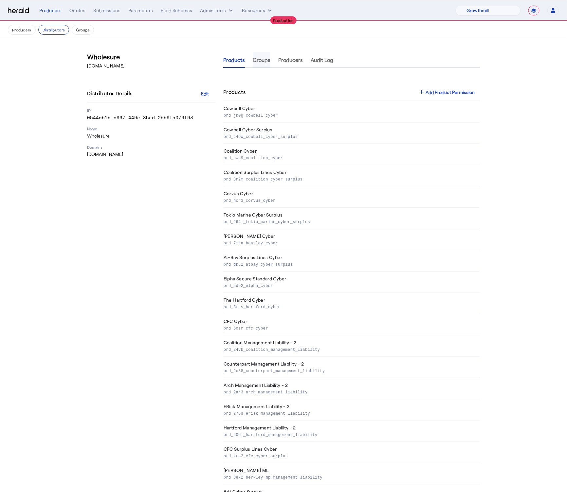
click at [266, 63] on span "Groups" at bounding box center [262, 60] width 18 height 16
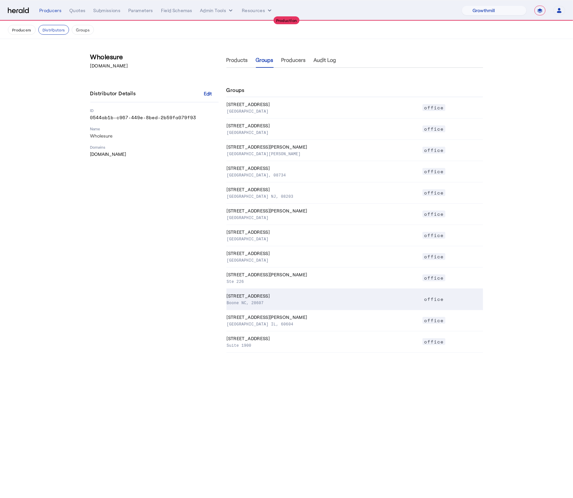
click at [298, 296] on td "144 Poplar Grove Rd, Ste 101 Boone NC, 28607" at bounding box center [325, 299] width 196 height 21
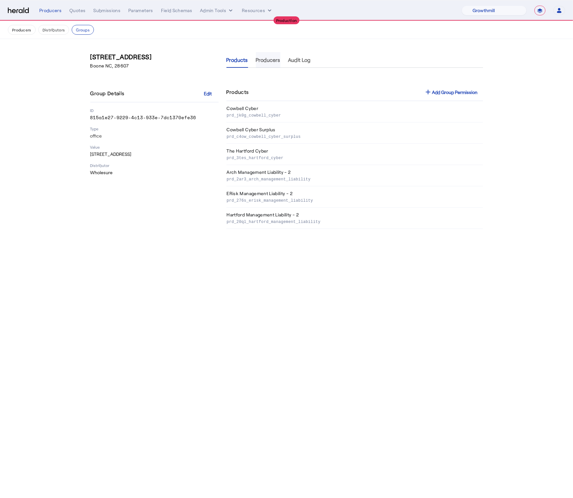
click at [262, 58] on span "Producers" at bounding box center [268, 59] width 25 height 5
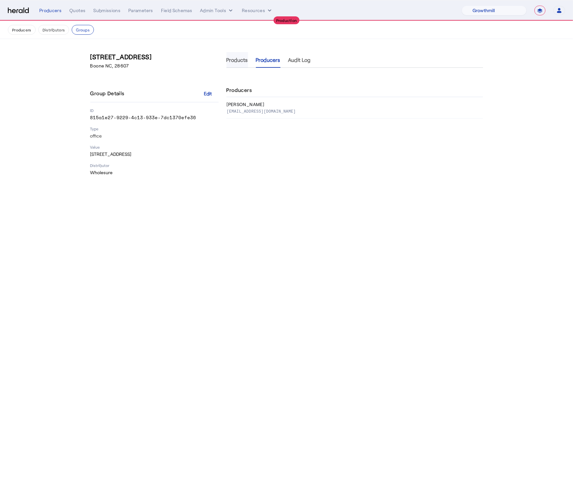
click at [238, 58] on span "Products" at bounding box center [238, 59] width 22 height 5
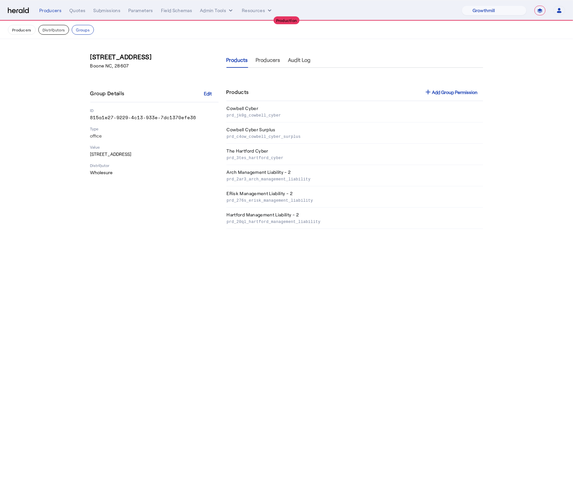
click at [50, 31] on button "Distributors" at bounding box center [53, 30] width 31 height 10
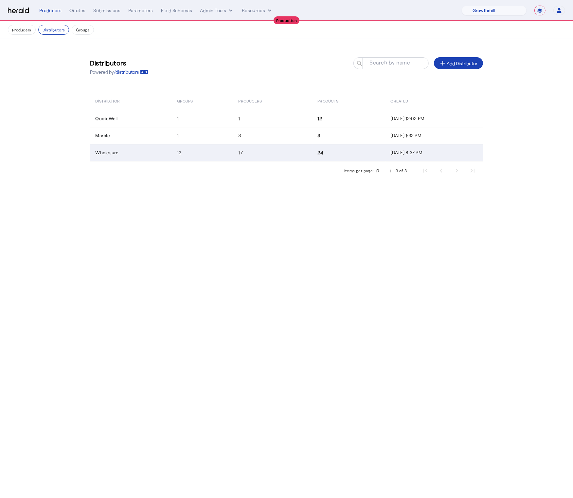
click at [188, 158] on td "12" at bounding box center [203, 152] width 62 height 17
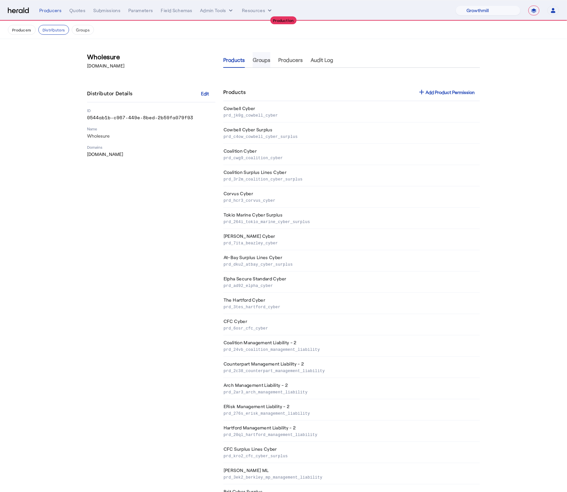
click at [262, 64] on span "Groups" at bounding box center [262, 60] width 18 height 16
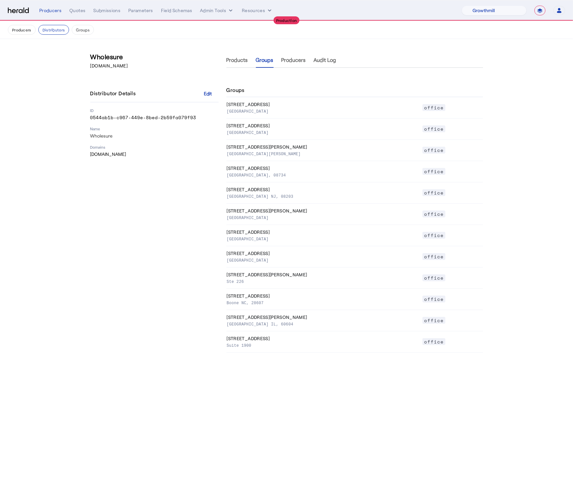
drag, startPoint x: 327, startPoint y: 404, endPoint x: 331, endPoint y: 402, distance: 4.0
click at [327, 404] on body "**********" at bounding box center [286, 249] width 573 height 498
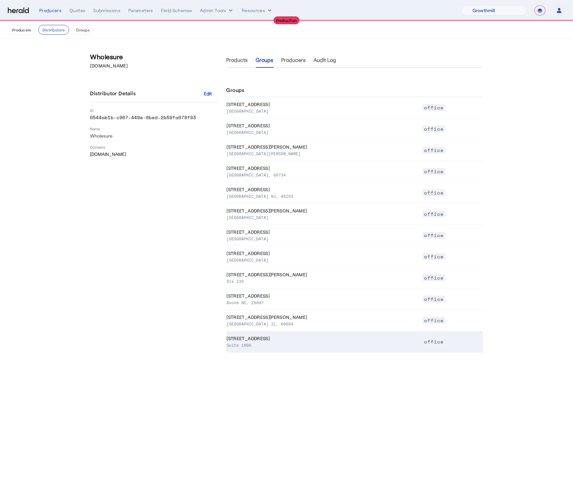
click at [253, 335] on td "1 Liberty St Suite 1900" at bounding box center [325, 341] width 196 height 21
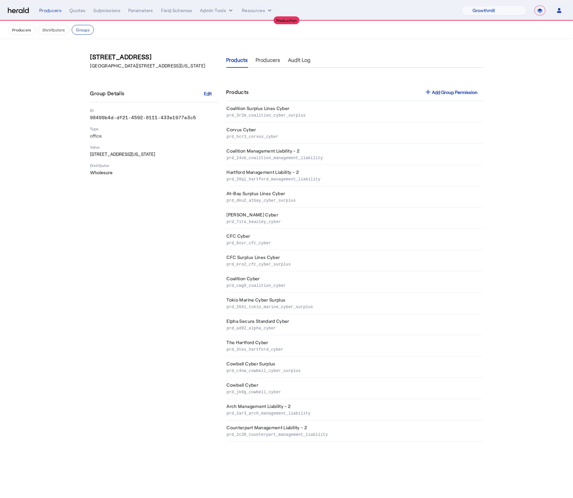
click at [112, 309] on div "1 Liberty St Suite 1900, New York NY, 10006 Group Details Edit ID 98499b4d-df21…" at bounding box center [154, 247] width 128 height 390
click at [265, 62] on span "Producers" at bounding box center [268, 59] width 25 height 5
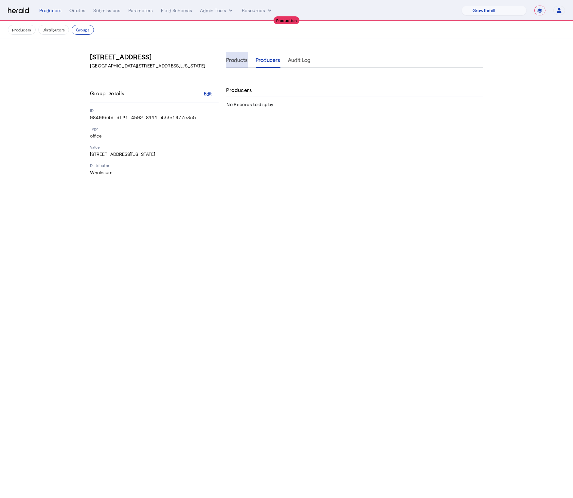
click at [234, 63] on span "Products" at bounding box center [238, 60] width 22 height 16
click at [300, 60] on span "Audit Log" at bounding box center [299, 59] width 23 height 5
click at [58, 31] on button "Distributors" at bounding box center [53, 30] width 31 height 10
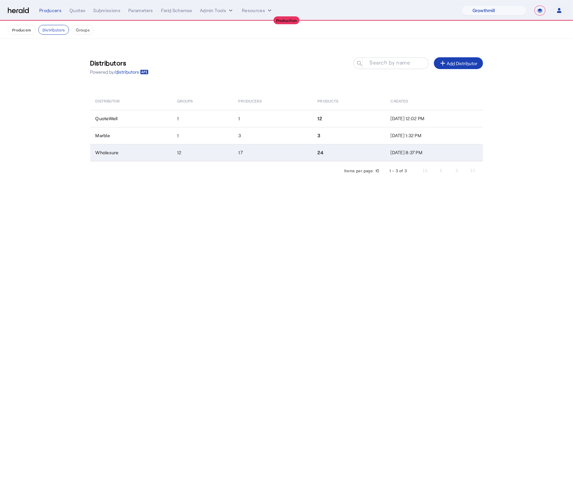
click at [148, 147] on td "Wholesure" at bounding box center [131, 152] width 82 height 17
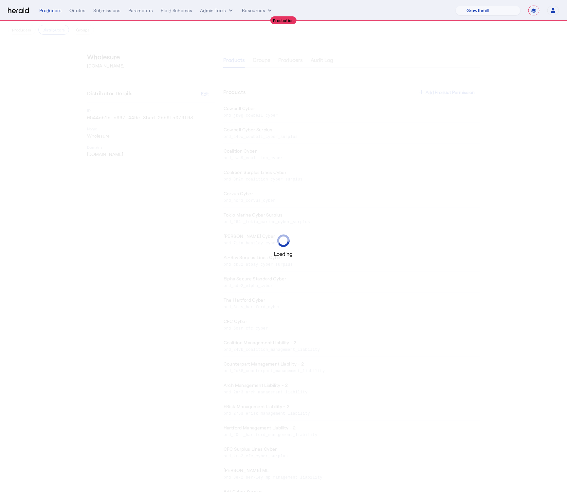
click at [262, 64] on div "Loading" at bounding box center [283, 246] width 567 height 492
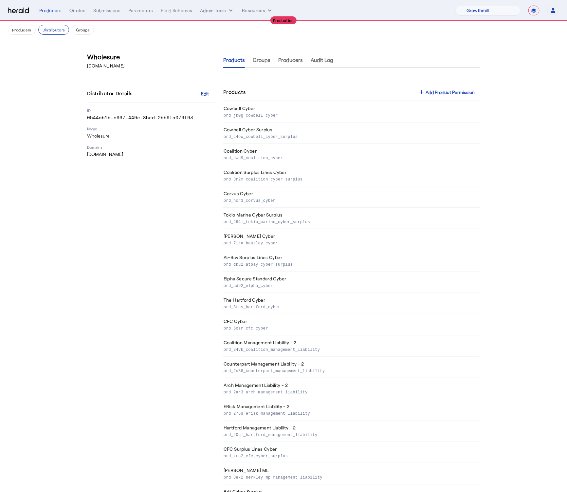
click at [262, 64] on span "Groups" at bounding box center [262, 60] width 18 height 16
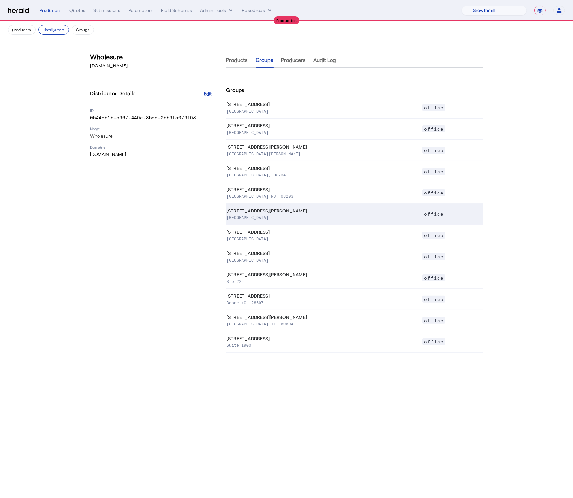
click at [261, 211] on td "1120 E. Kennedy Blvd, Ste 226 Tampa FL, 33602" at bounding box center [325, 214] width 196 height 21
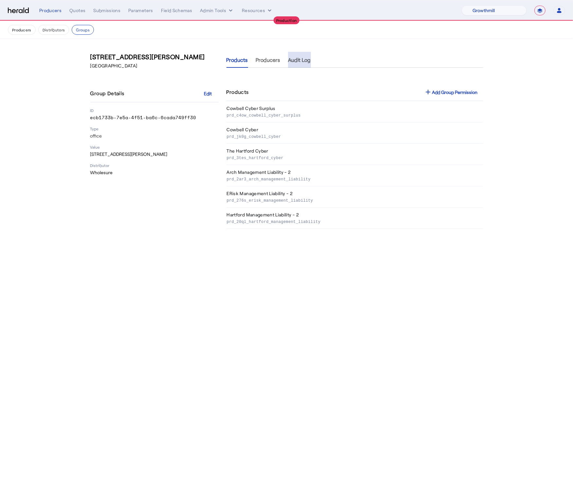
click at [296, 63] on span "Audit Log" at bounding box center [299, 60] width 23 height 16
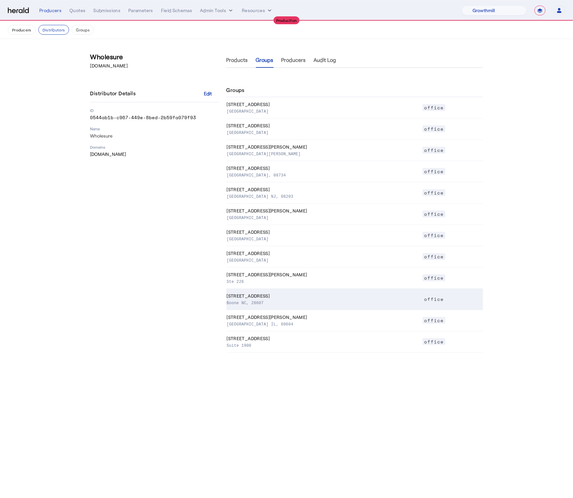
click at [293, 297] on td "144 Poplar Grove Rd, Ste 101 Boone NC, 28607" at bounding box center [325, 299] width 196 height 21
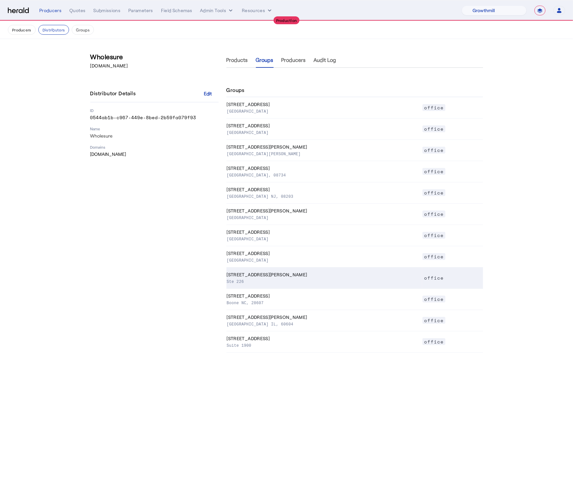
click at [286, 276] on td "1120 E. Kennedy Blvd Ste 226" at bounding box center [325, 277] width 196 height 21
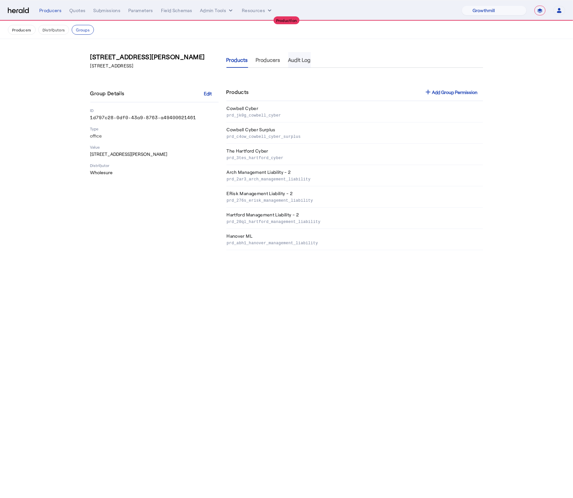
click at [303, 58] on span "Audit Log" at bounding box center [299, 59] width 23 height 5
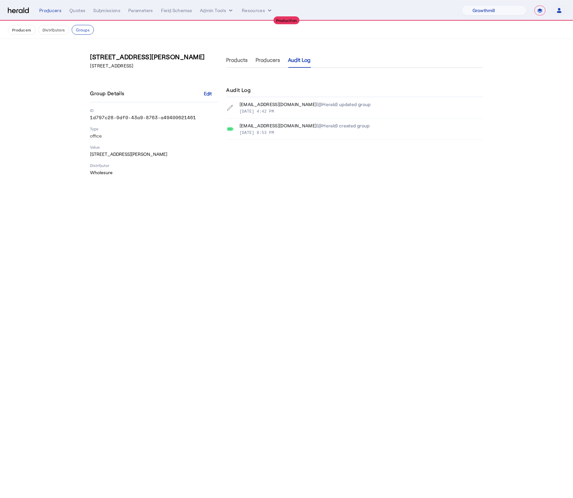
click at [274, 134] on p "Jul 01, 2024, 8:53 PM" at bounding box center [257, 132] width 35 height 7
click at [260, 63] on span "Producers" at bounding box center [268, 59] width 25 height 5
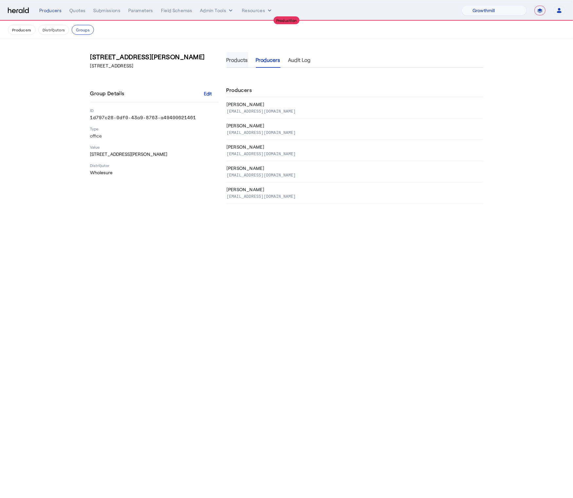
click at [237, 62] on span "Products" at bounding box center [238, 59] width 22 height 5
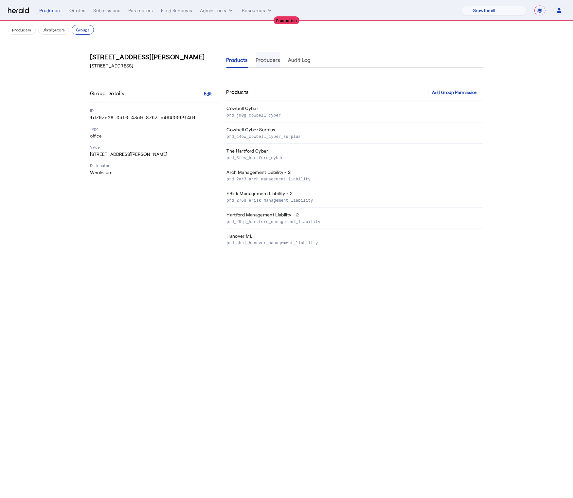
click at [275, 64] on span "Producers" at bounding box center [268, 60] width 25 height 16
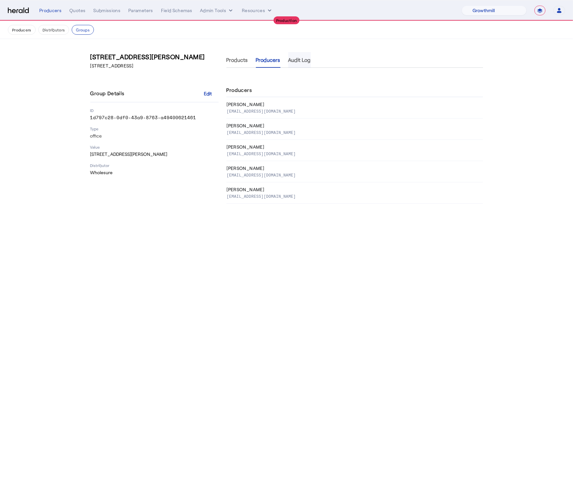
click at [306, 61] on span "Audit Log" at bounding box center [299, 59] width 23 height 5
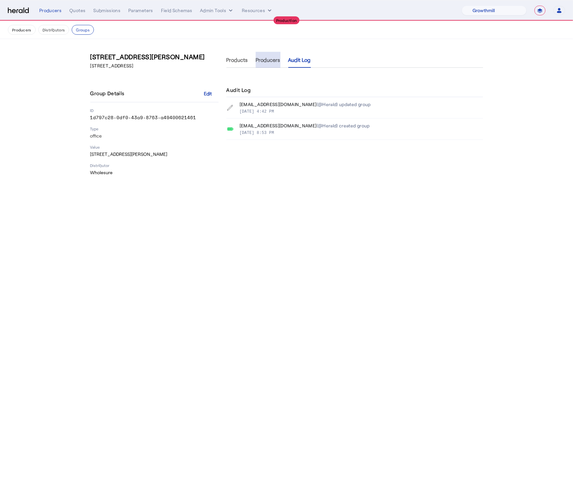
click at [269, 59] on span "Producers" at bounding box center [268, 59] width 25 height 5
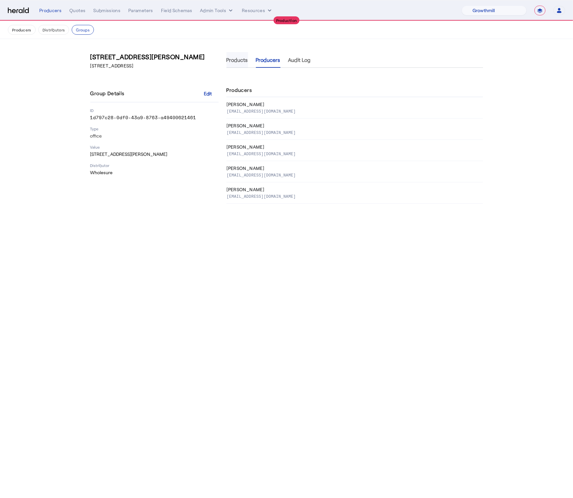
click at [229, 61] on span "Products" at bounding box center [238, 59] width 22 height 5
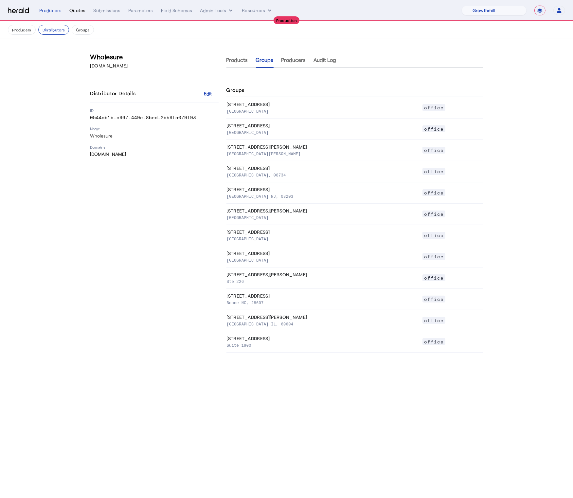
click at [69, 9] on div "Quotes" at bounding box center [77, 10] width 16 height 7
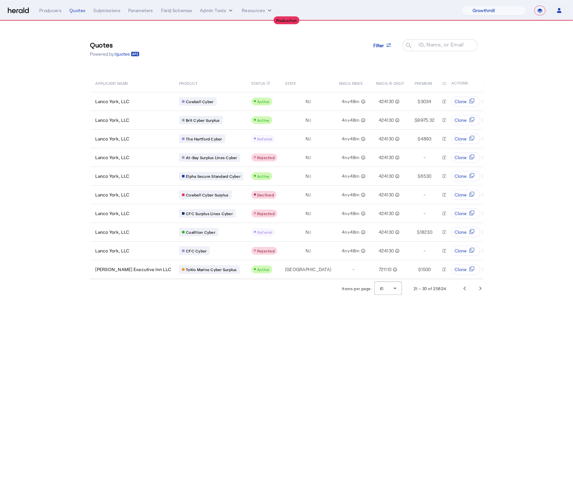
click at [501, 4] on nav "**********" at bounding box center [286, 10] width 573 height 20
click at [501, 11] on select "1Fort Affinity Risk Billy BindHQ Bunker CRC Campus Coverage Citadel Fifthwall F…" at bounding box center [494, 11] width 65 height 10
select select "pfm_h3db_crc"
click at [462, 6] on select "1Fort Affinity Risk Billy BindHQ Bunker CRC Campus Coverage Citadel Fifthwall F…" at bounding box center [494, 11] width 65 height 10
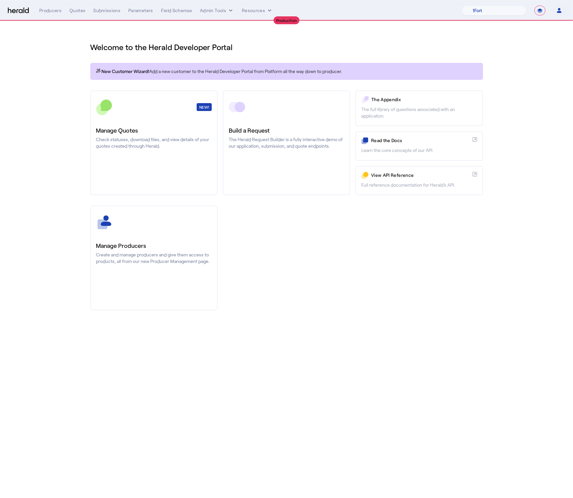
drag, startPoint x: 361, startPoint y: 223, endPoint x: 360, endPoint y: 214, distance: 8.8
click at [361, 223] on div "Manage Producers Create and manage producers and give them access to products, …" at bounding box center [286, 258] width 393 height 105
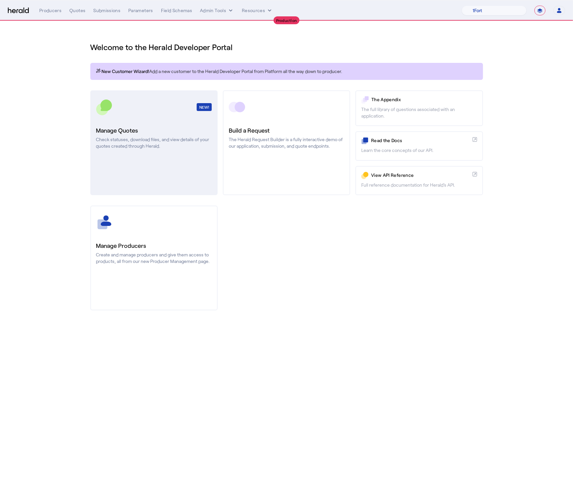
click at [146, 136] on p "Check statuses, download files, and view details of your quotes created through…" at bounding box center [154, 142] width 116 height 13
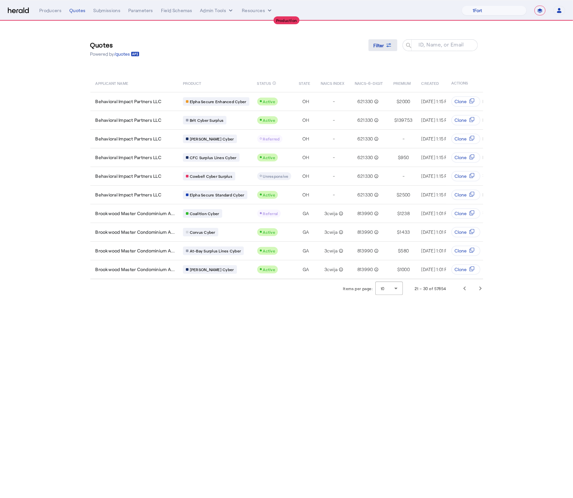
click at [388, 49] on span at bounding box center [383, 45] width 29 height 16
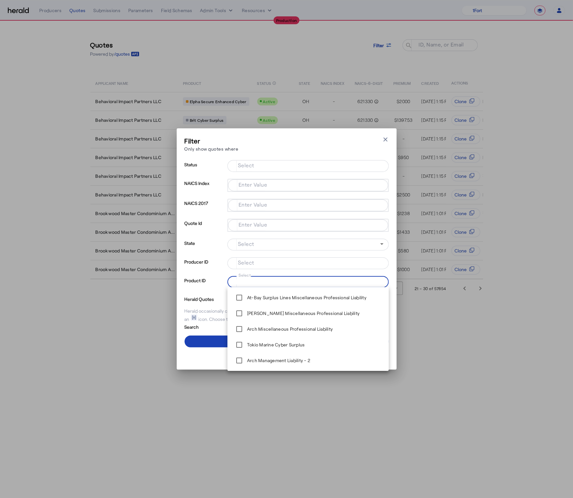
click at [285, 284] on input "Select" at bounding box center [307, 281] width 148 height 8
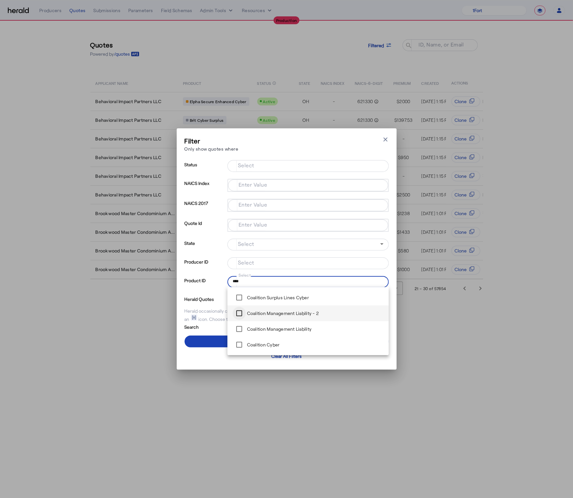
type input "****"
click at [253, 166] on mat-label "Select" at bounding box center [246, 165] width 16 height 6
click at [253, 166] on input "Select" at bounding box center [307, 165] width 148 height 8
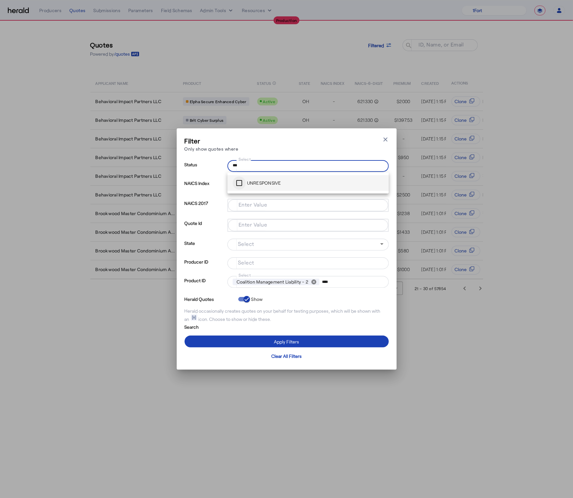
type input "***"
click at [310, 337] on span at bounding box center [287, 342] width 204 height 16
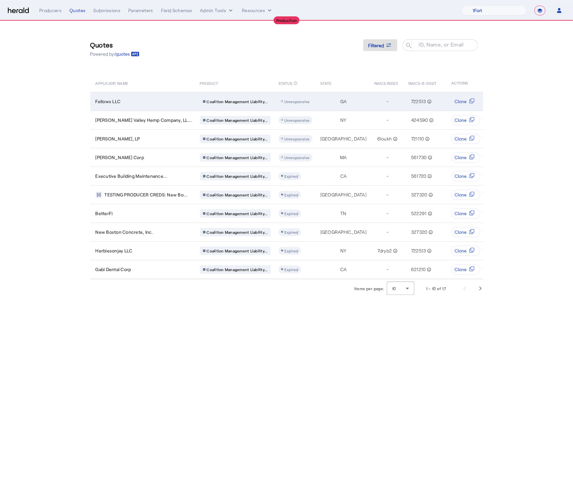
click at [135, 105] on td "Fellows LLC" at bounding box center [142, 101] width 104 height 19
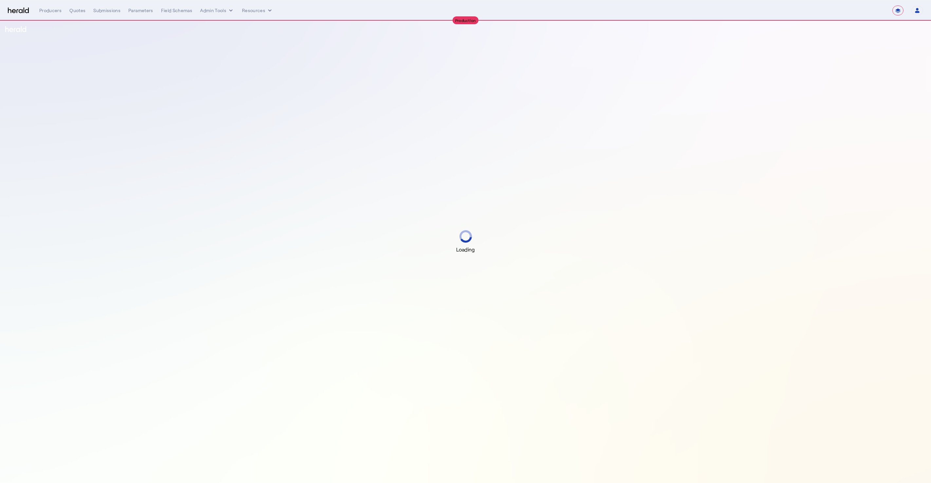
select select "**********"
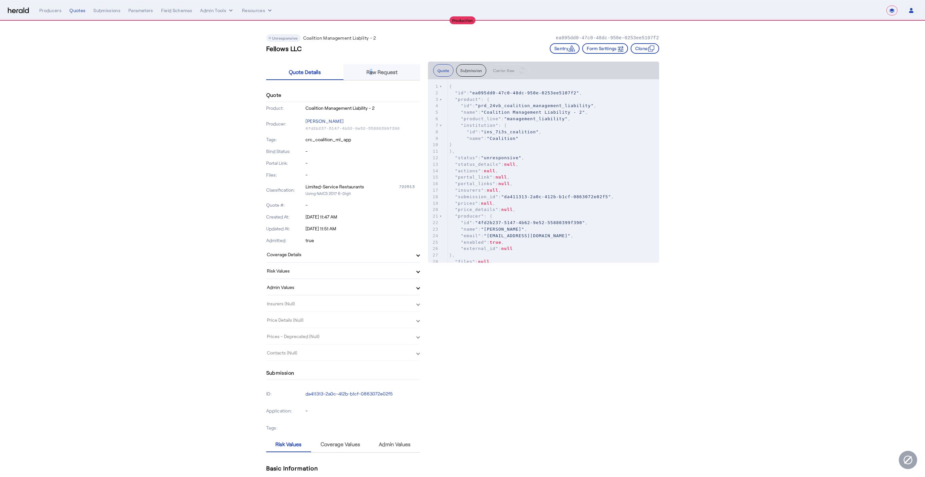
click at [374, 74] on span "Raw Request" at bounding box center [381, 71] width 31 height 5
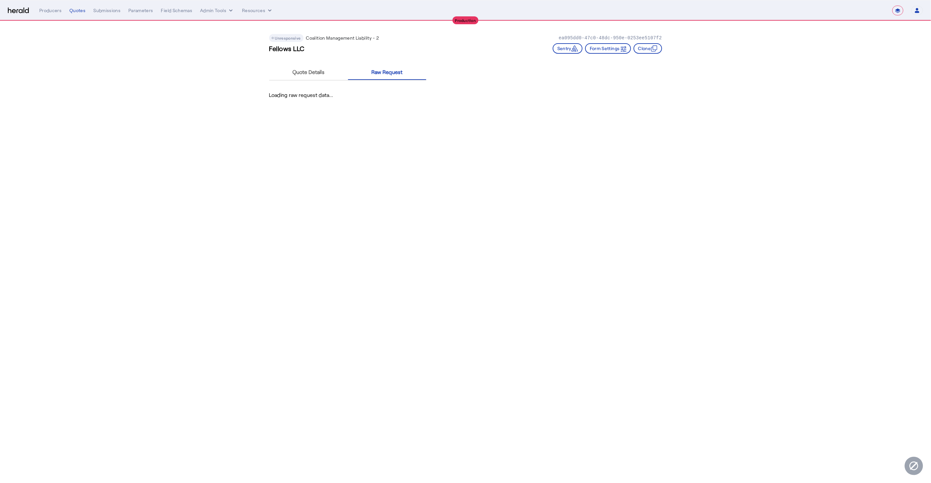
click at [354, 137] on body "**********" at bounding box center [465, 241] width 931 height 483
click at [312, 71] on span "Quote Details" at bounding box center [308, 71] width 32 height 5
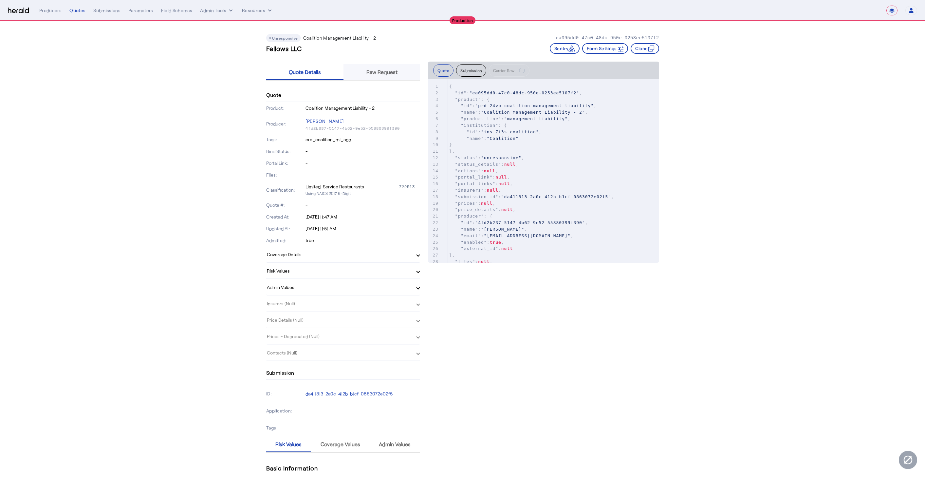
click at [377, 74] on span "Raw Request" at bounding box center [381, 71] width 31 height 5
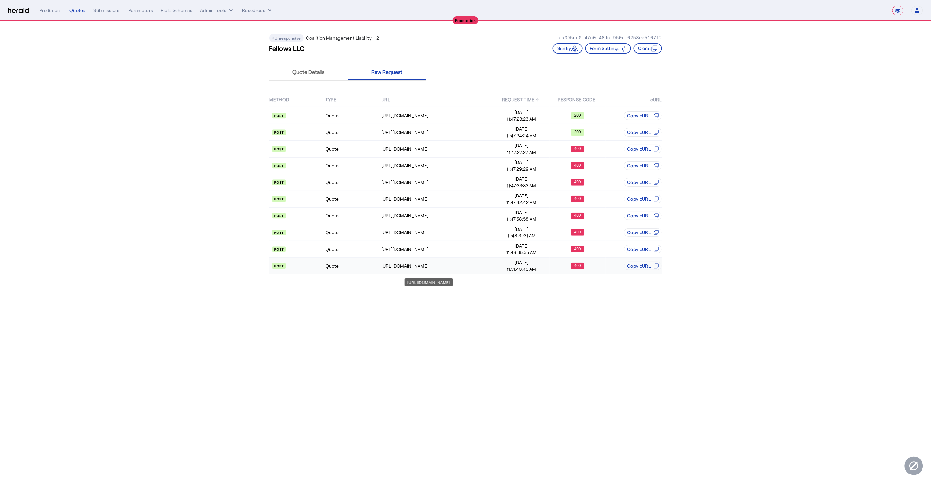
click at [446, 265] on div "https://distribution-api.coalitioninc.com/v2/submissions/7fecaf21-14a9-4897-993…" at bounding box center [437, 266] width 112 height 7
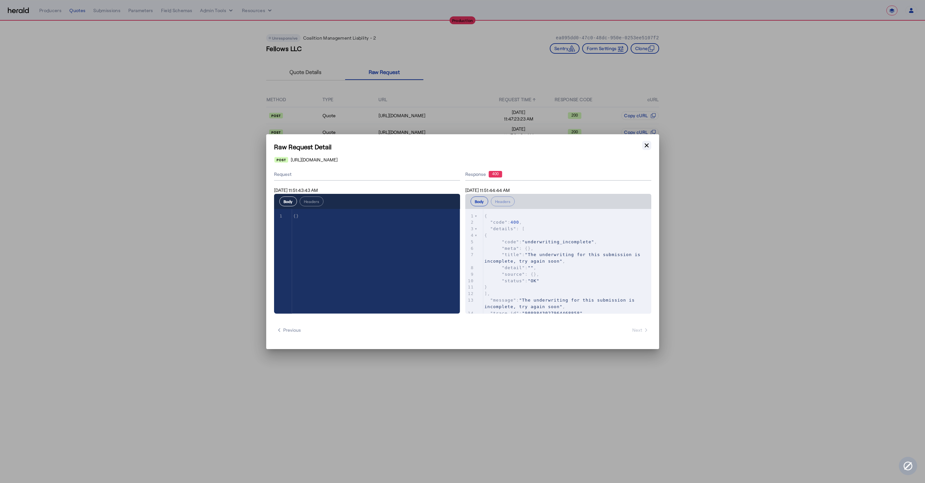
click at [648, 144] on icon "button" at bounding box center [647, 145] width 4 height 4
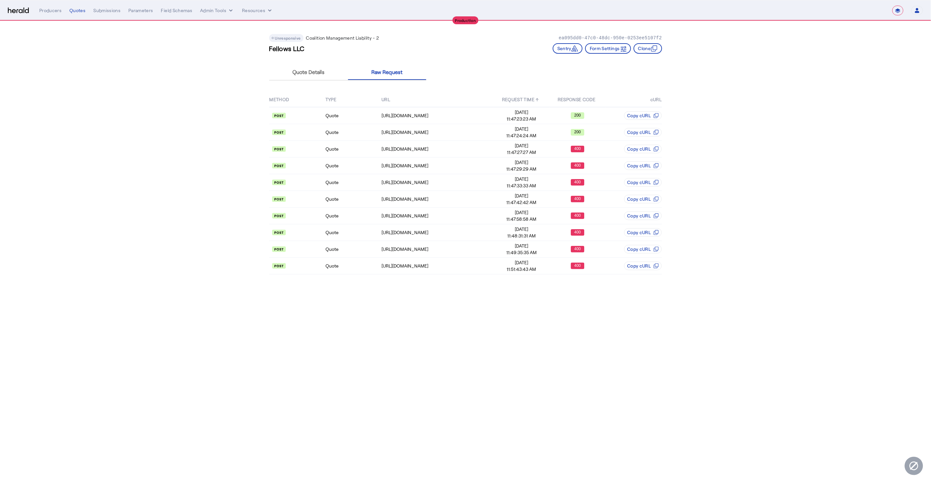
click at [824, 127] on app-quote-details "Unresponsive Coalition Management Liability - 2 ea095dd0-47c0-48dc-950e-0253ee5…" at bounding box center [465, 152] width 931 height 263
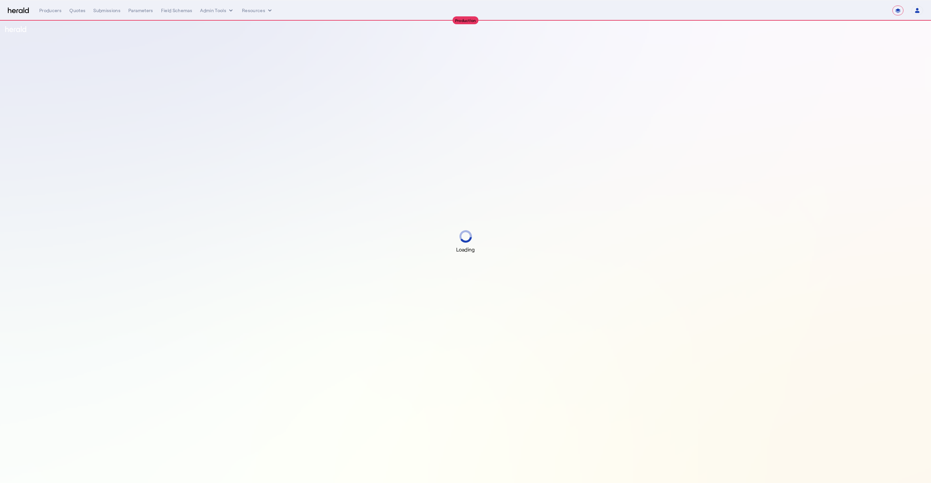
select select "**********"
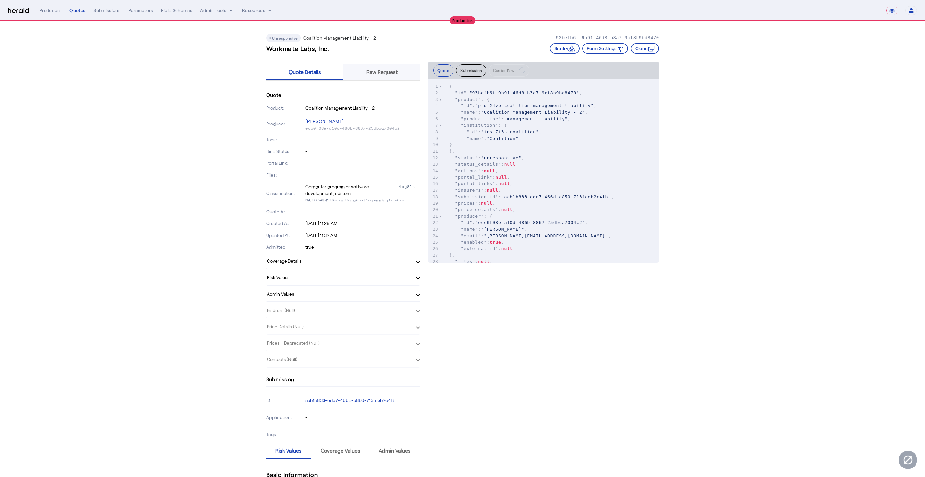
click at [383, 66] on span "Raw Request" at bounding box center [381, 72] width 31 height 16
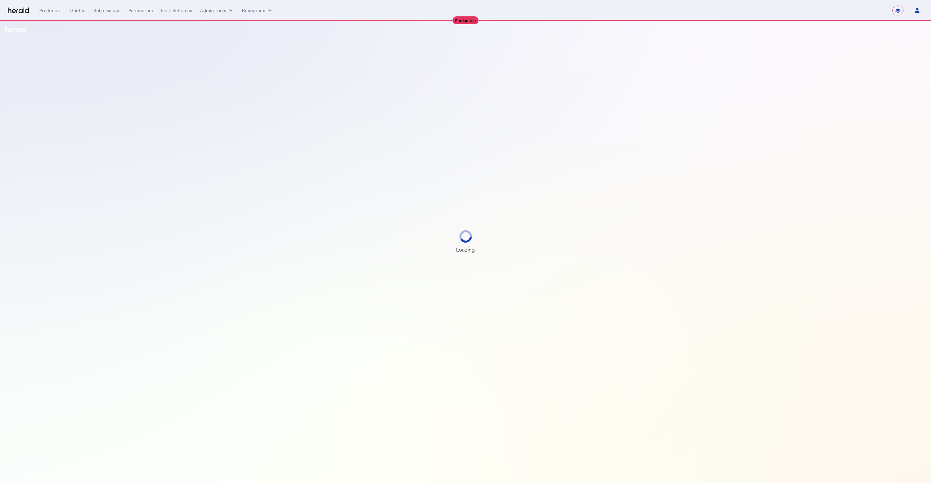
select select "**********"
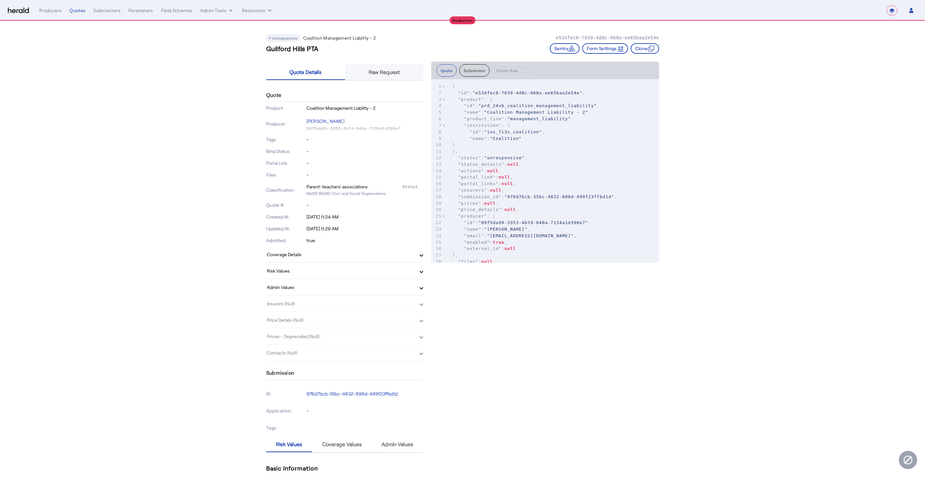
click at [388, 69] on span "Raw Request" at bounding box center [384, 71] width 31 height 5
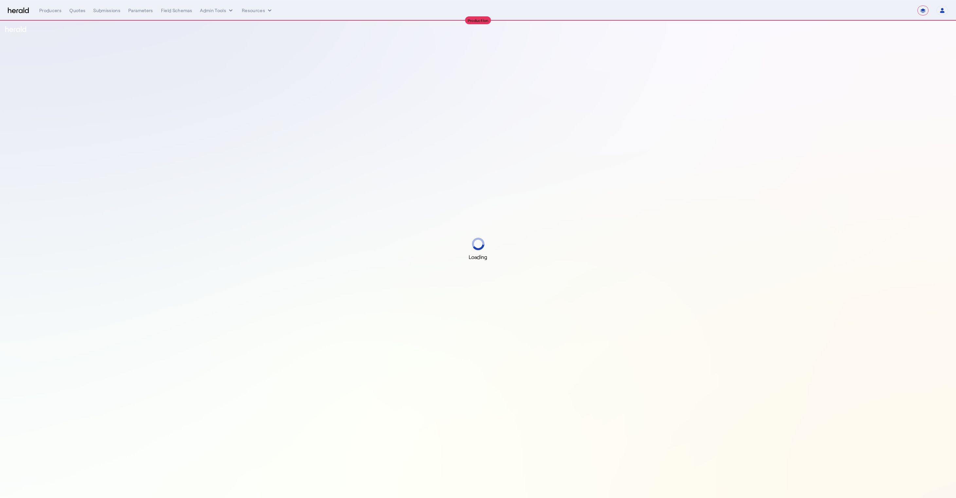
select select "**********"
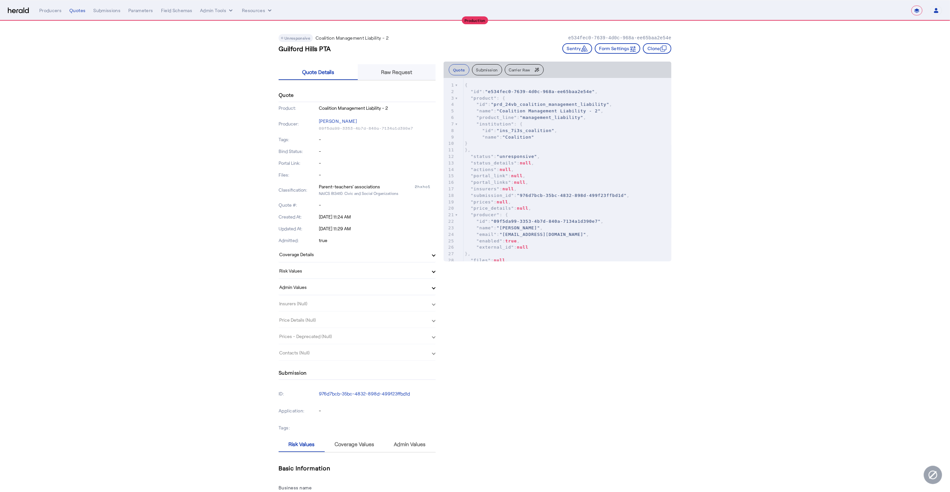
drag, startPoint x: 424, startPoint y: 80, endPoint x: 406, endPoint y: 71, distance: 20.2
click at [424, 80] on div "Quote Details Raw Request" at bounding box center [357, 73] width 157 height 22
click at [395, 69] on span "Raw Request" at bounding box center [396, 71] width 31 height 5
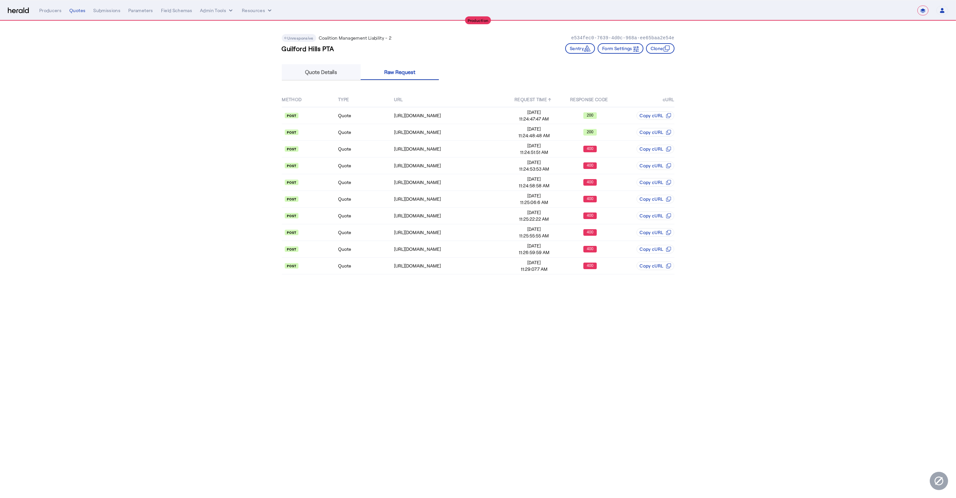
click at [329, 70] on span "Quote Details" at bounding box center [321, 71] width 32 height 5
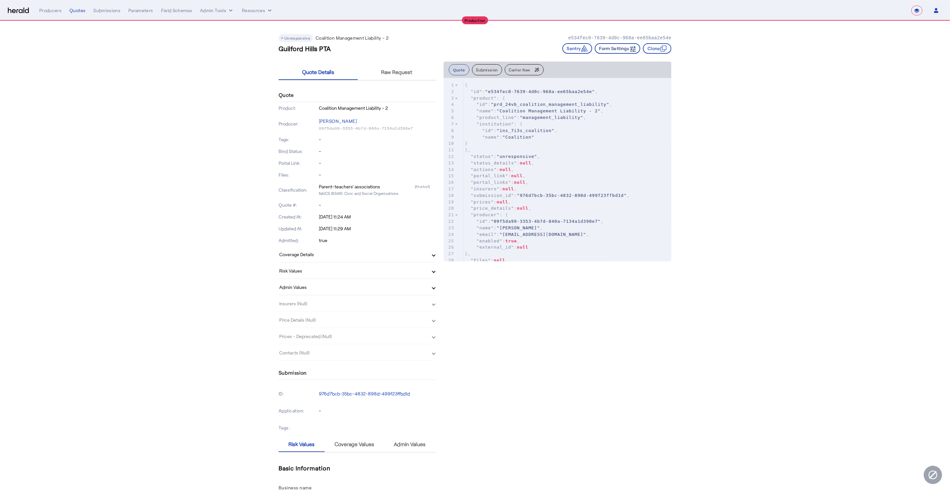
click at [609, 49] on button "Form Settings" at bounding box center [618, 48] width 46 height 10
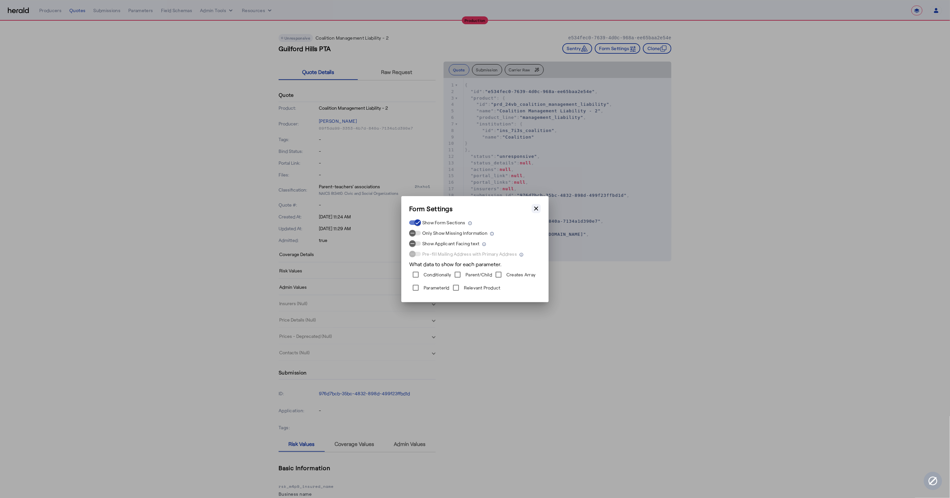
click at [533, 207] on icon "button" at bounding box center [536, 208] width 7 height 7
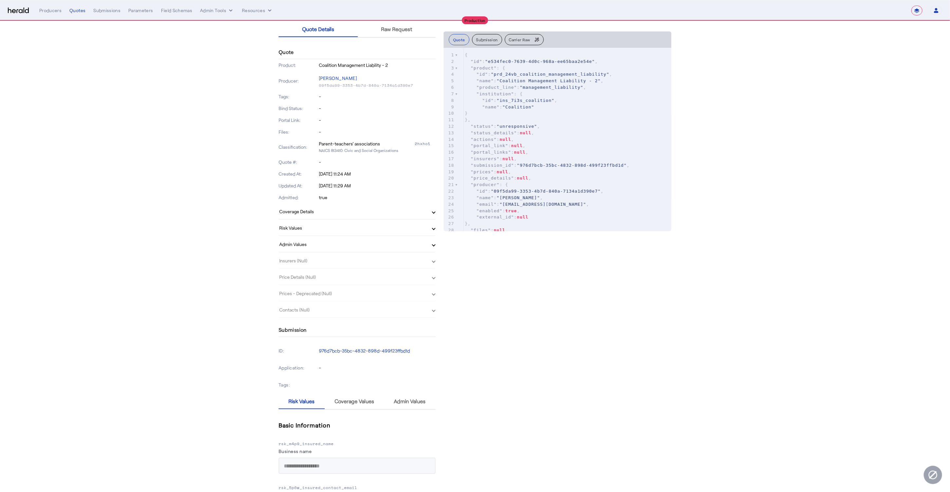
scroll to position [166, 0]
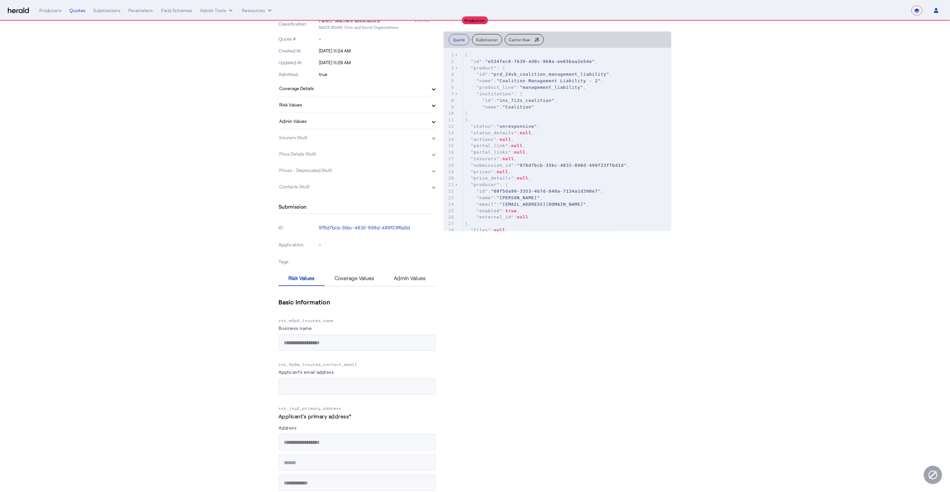
click at [320, 317] on p "rsk_m4p9_insured_name" at bounding box center [357, 320] width 157 height 7
copy p "rsk_m4p9_insured_name"
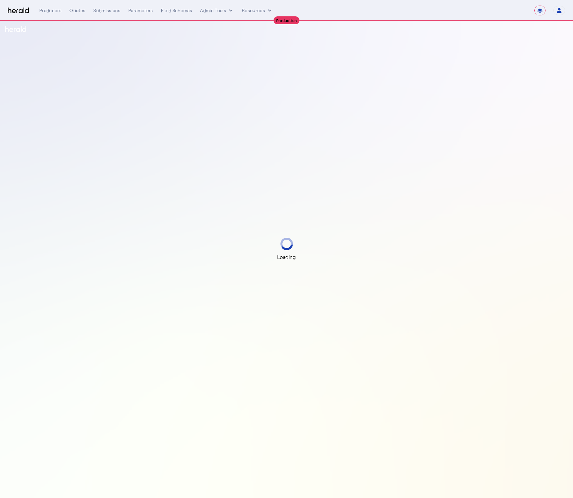
select select "**********"
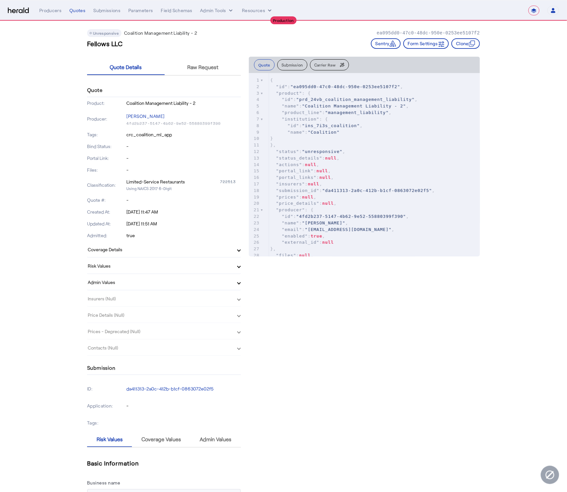
scroll to position [7, 0]
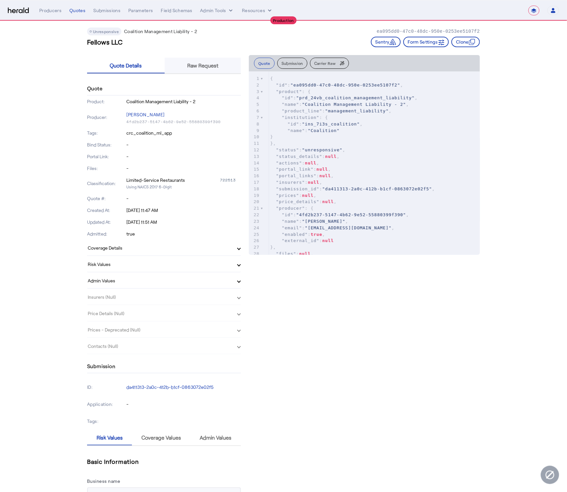
click at [204, 63] on span "Raw Request" at bounding box center [202, 65] width 31 height 5
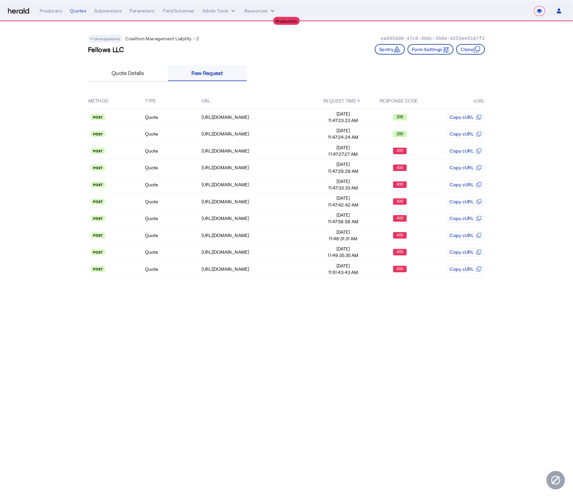
scroll to position [0, 0]
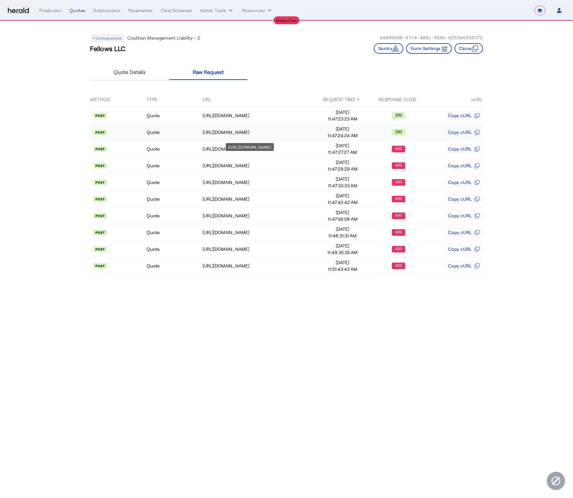
click at [212, 126] on td "[URL][DOMAIN_NAME]" at bounding box center [258, 132] width 112 height 17
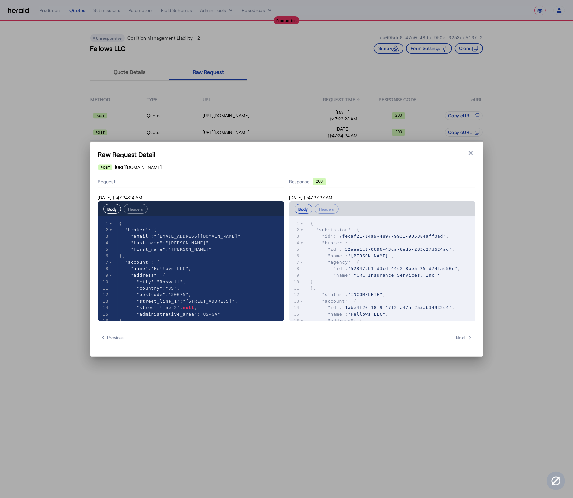
click at [462, 147] on div "Raw Request Detail Close modal [URL][DOMAIN_NAME] Request [DATE] 11:47:24:24 AM…" at bounding box center [286, 249] width 393 height 215
click at [469, 152] on icon "button" at bounding box center [471, 153] width 7 height 7
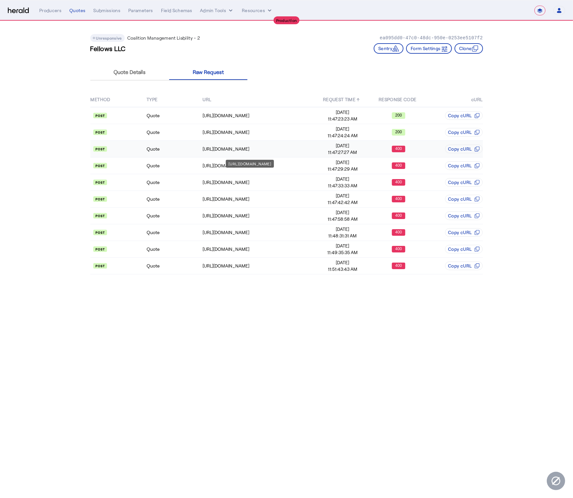
click at [279, 144] on td "[URL][DOMAIN_NAME]" at bounding box center [258, 149] width 112 height 17
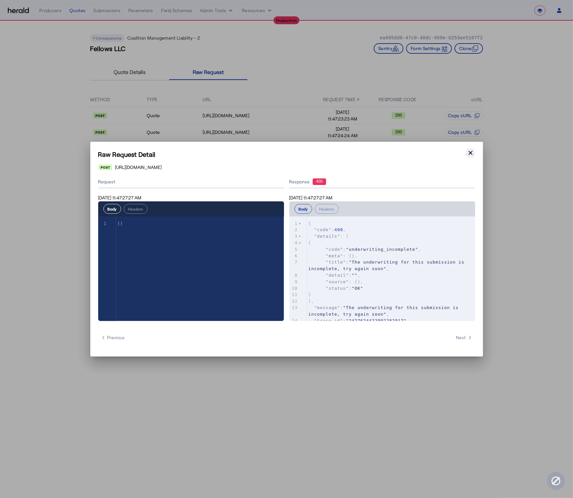
click at [470, 156] on icon "button" at bounding box center [471, 153] width 7 height 7
